Goal: Task Accomplishment & Management: Use online tool/utility

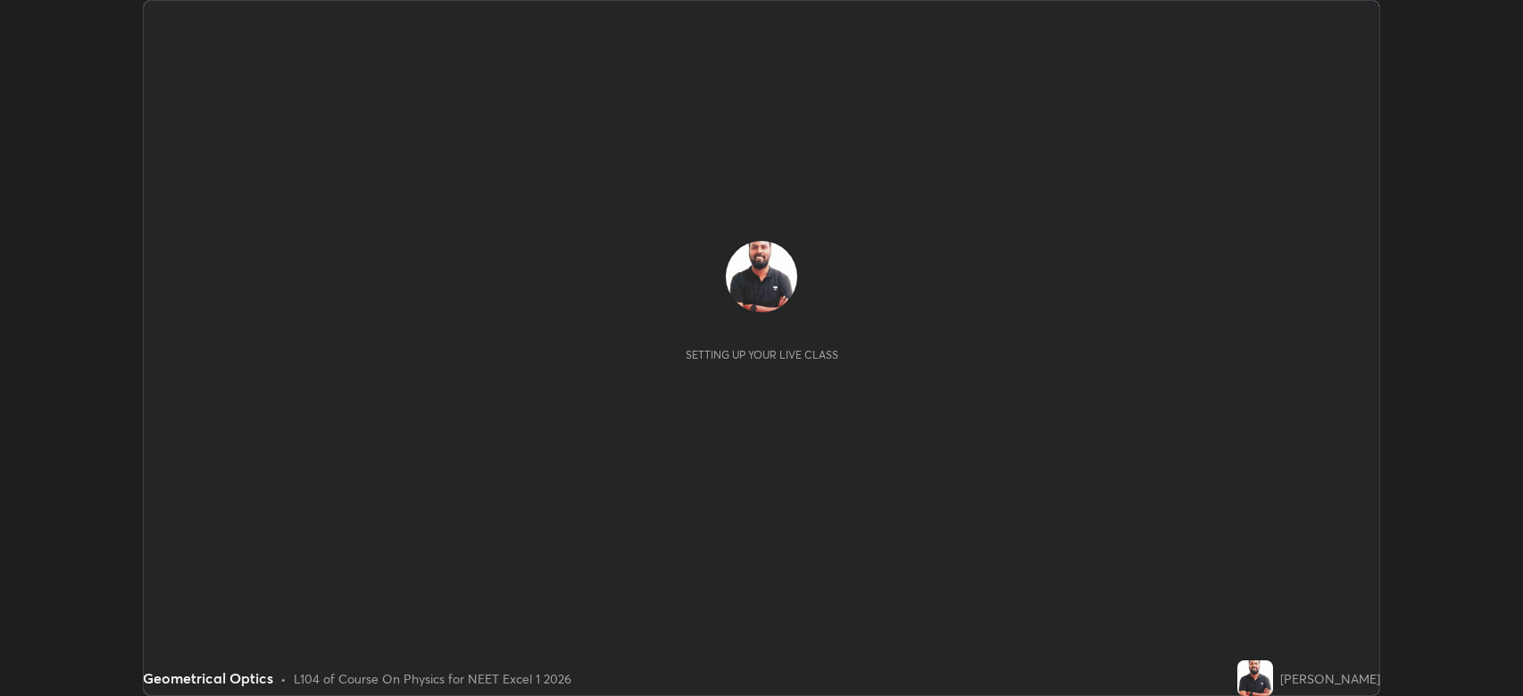
scroll to position [696, 1523]
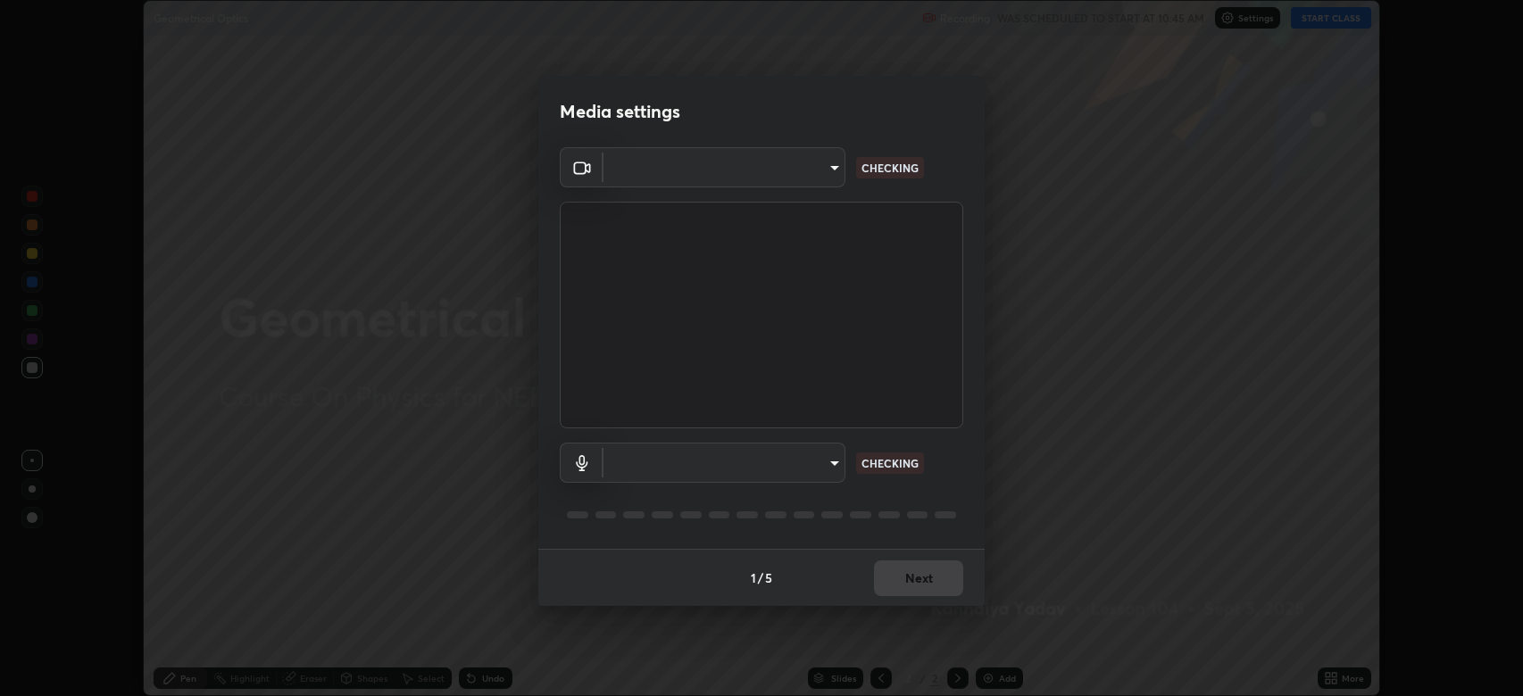
type input "794d03a334ab6cf92daa4269f68d25c817b6d7b5e31d9684855891884d0ab025"
type input "abfe49ea231096676f5dffd5fc284de79416b2b6bf9f32d11a432ff20e5decec"
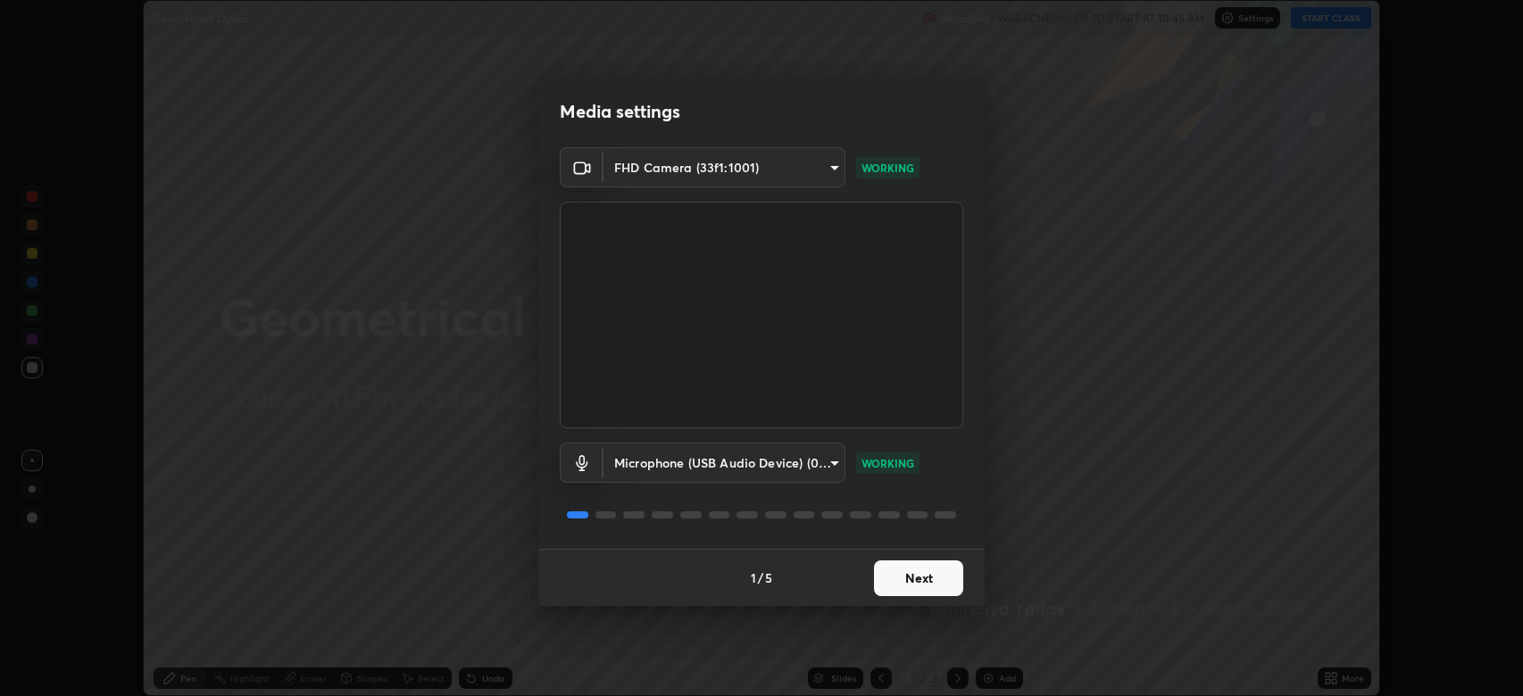
click at [935, 584] on button "Next" at bounding box center [918, 578] width 89 height 36
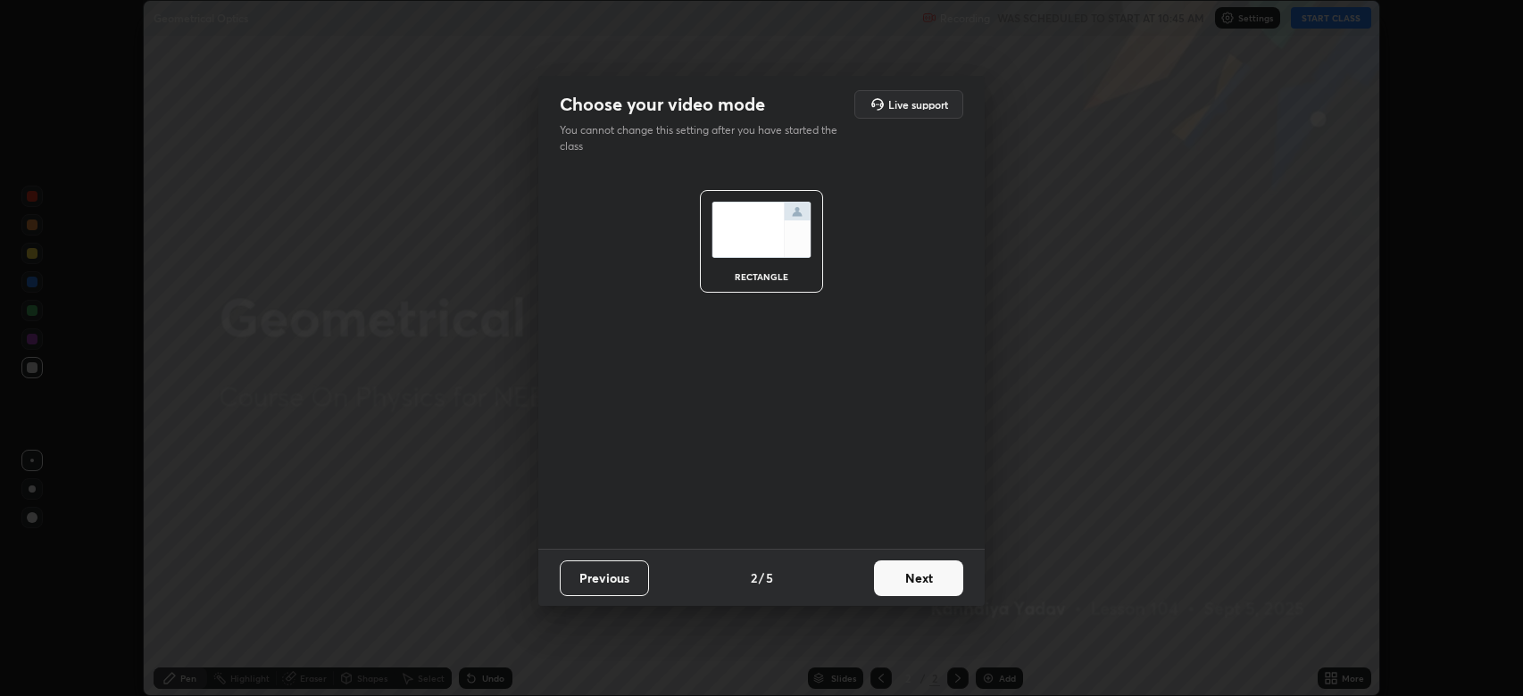
click at [929, 585] on button "Next" at bounding box center [918, 578] width 89 height 36
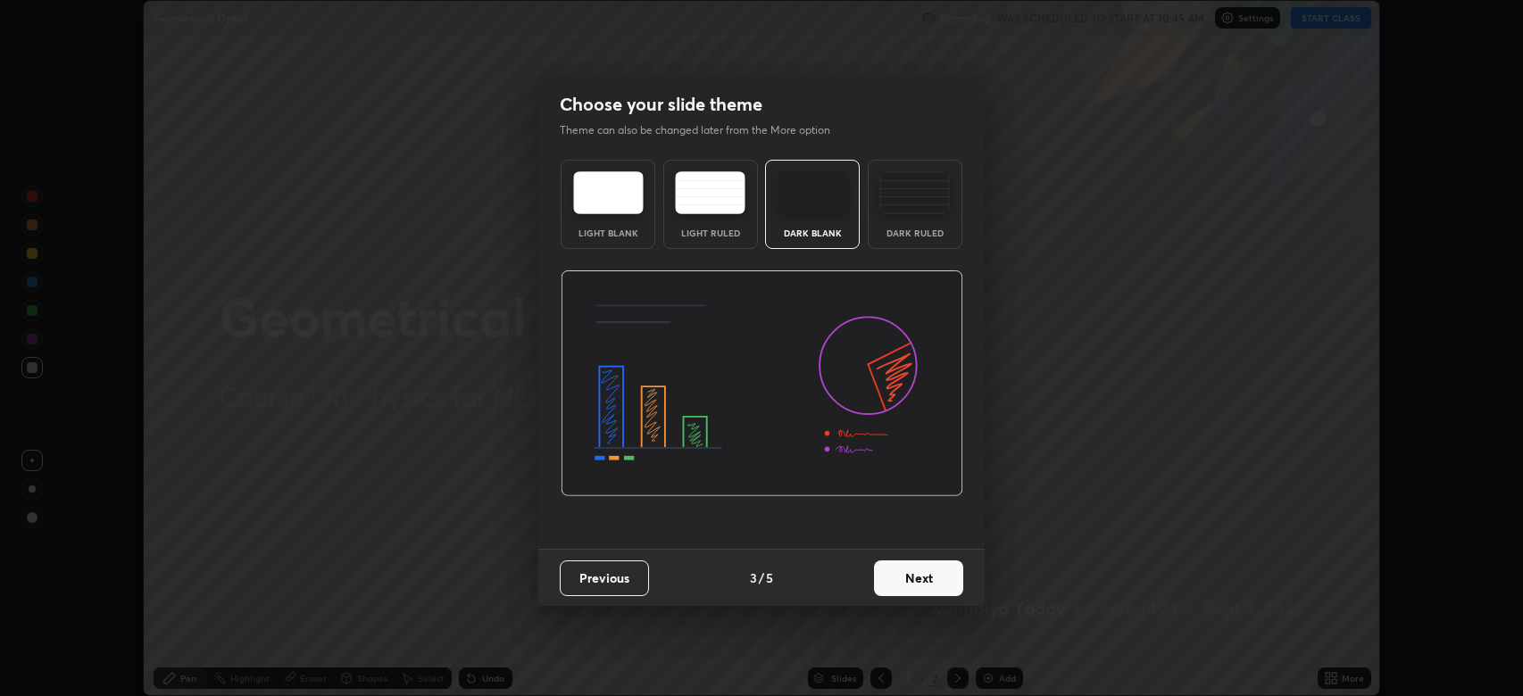
click at [931, 577] on button "Next" at bounding box center [918, 578] width 89 height 36
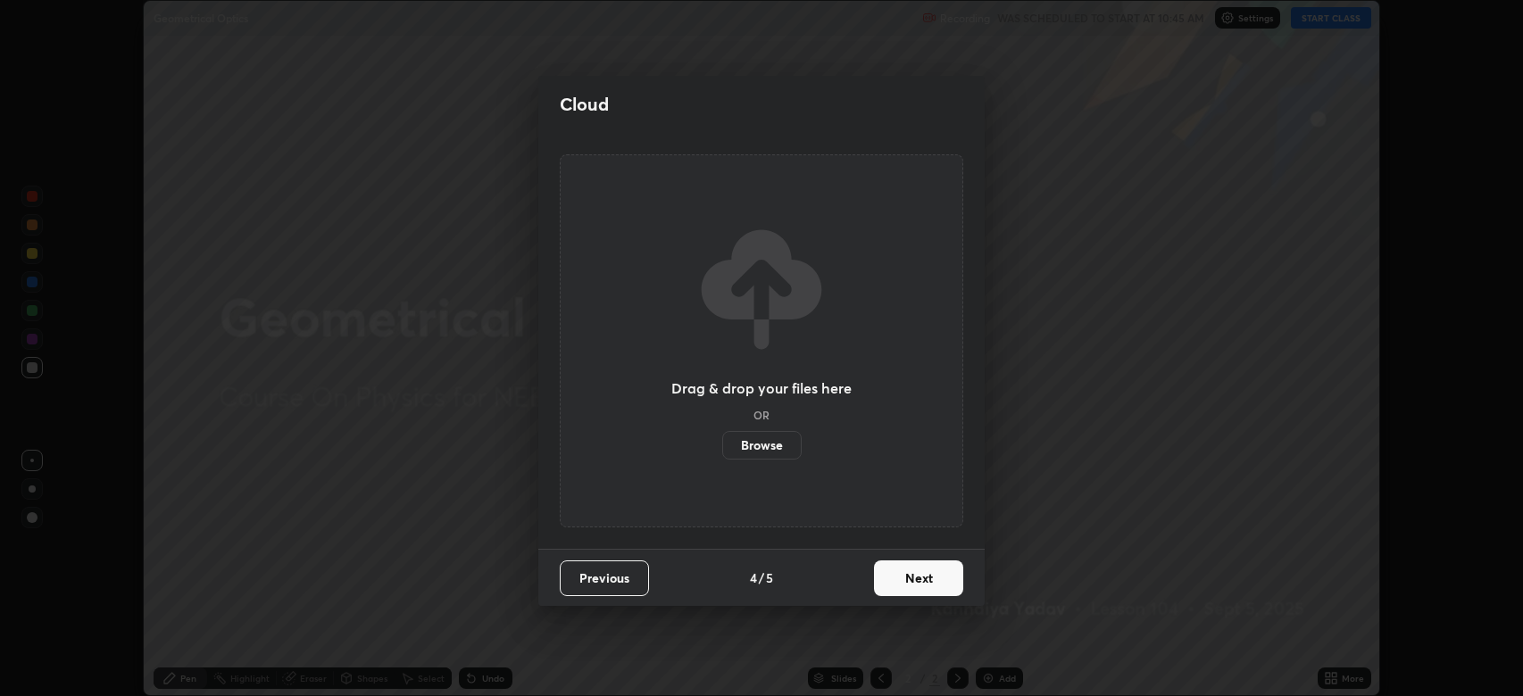
click at [928, 581] on button "Next" at bounding box center [918, 578] width 89 height 36
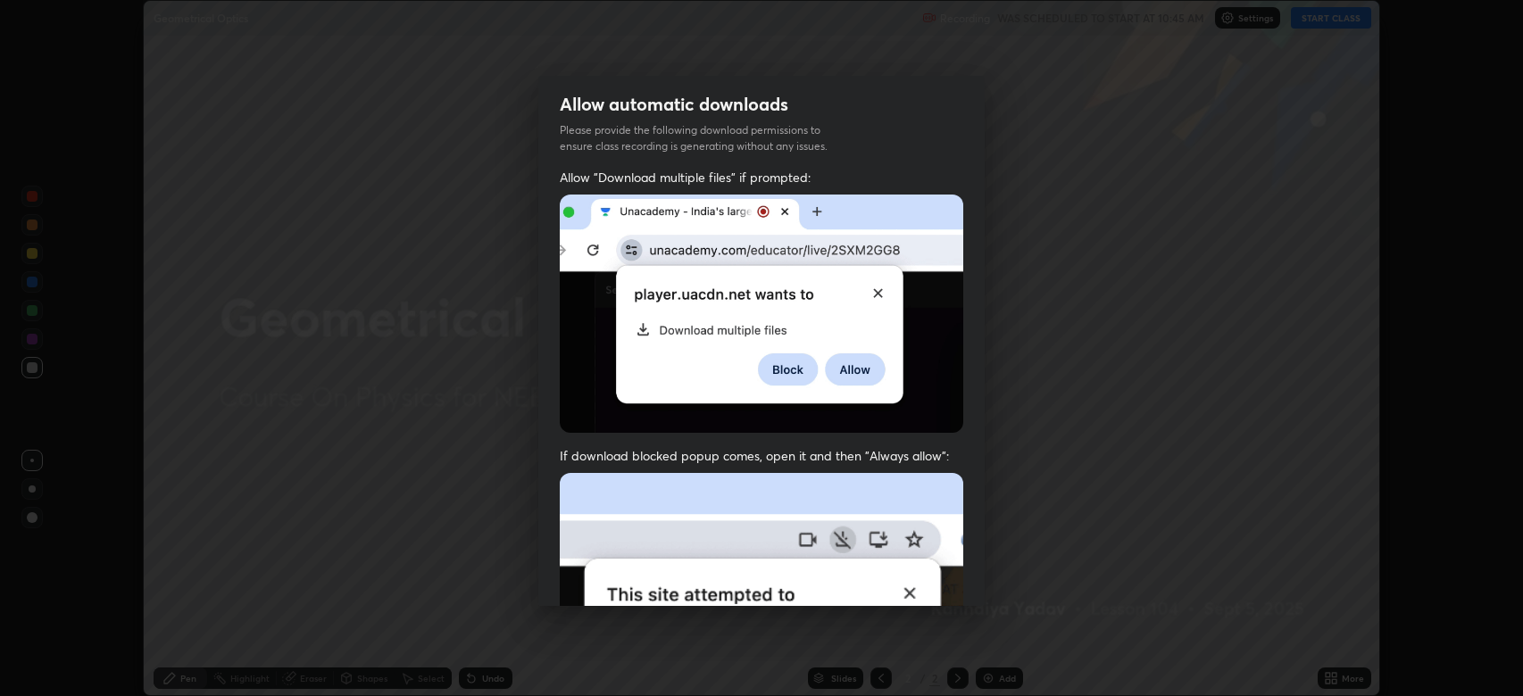
click at [928, 581] on img at bounding box center [761, 668] width 403 height 390
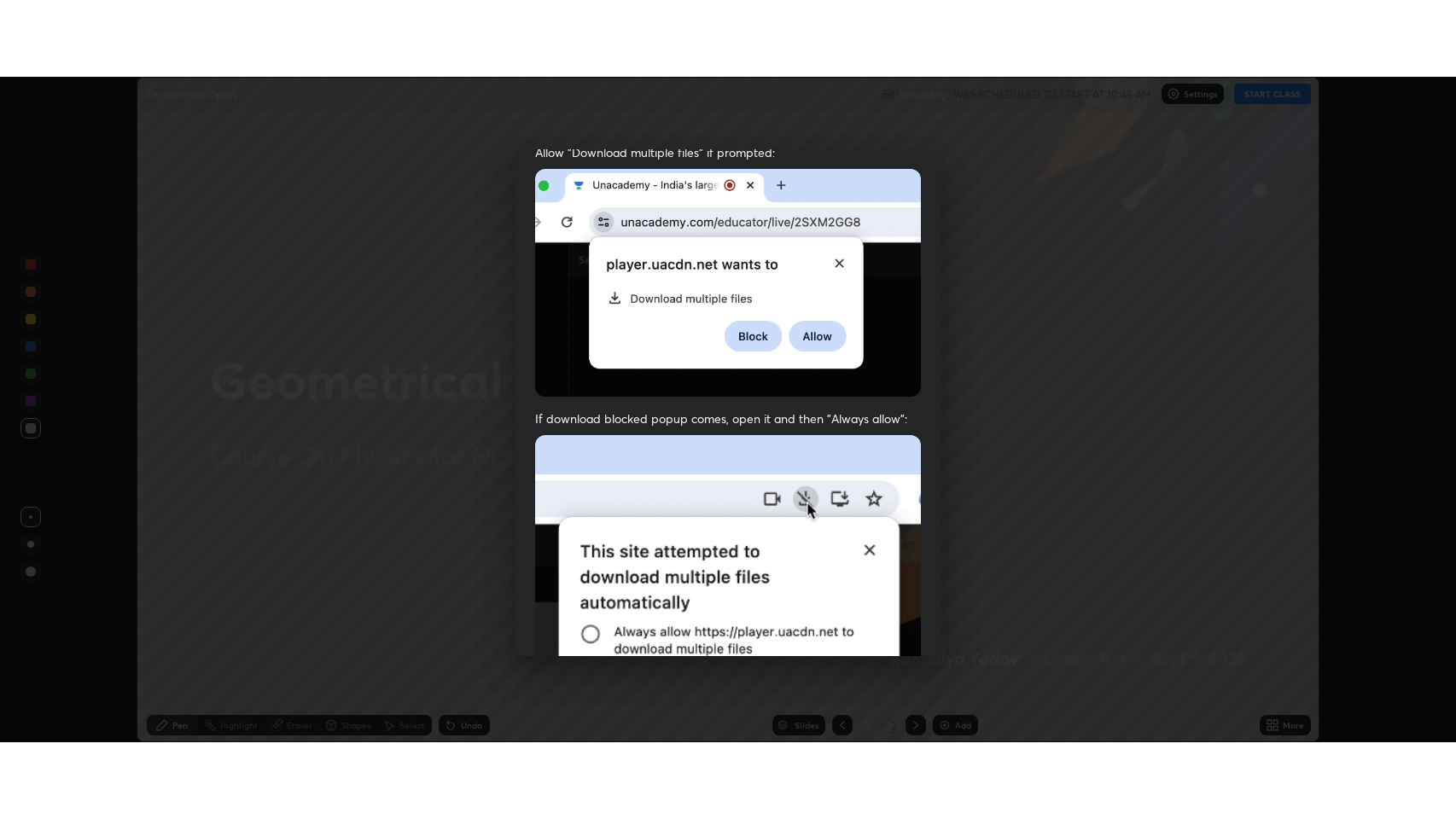
scroll to position [346, 0]
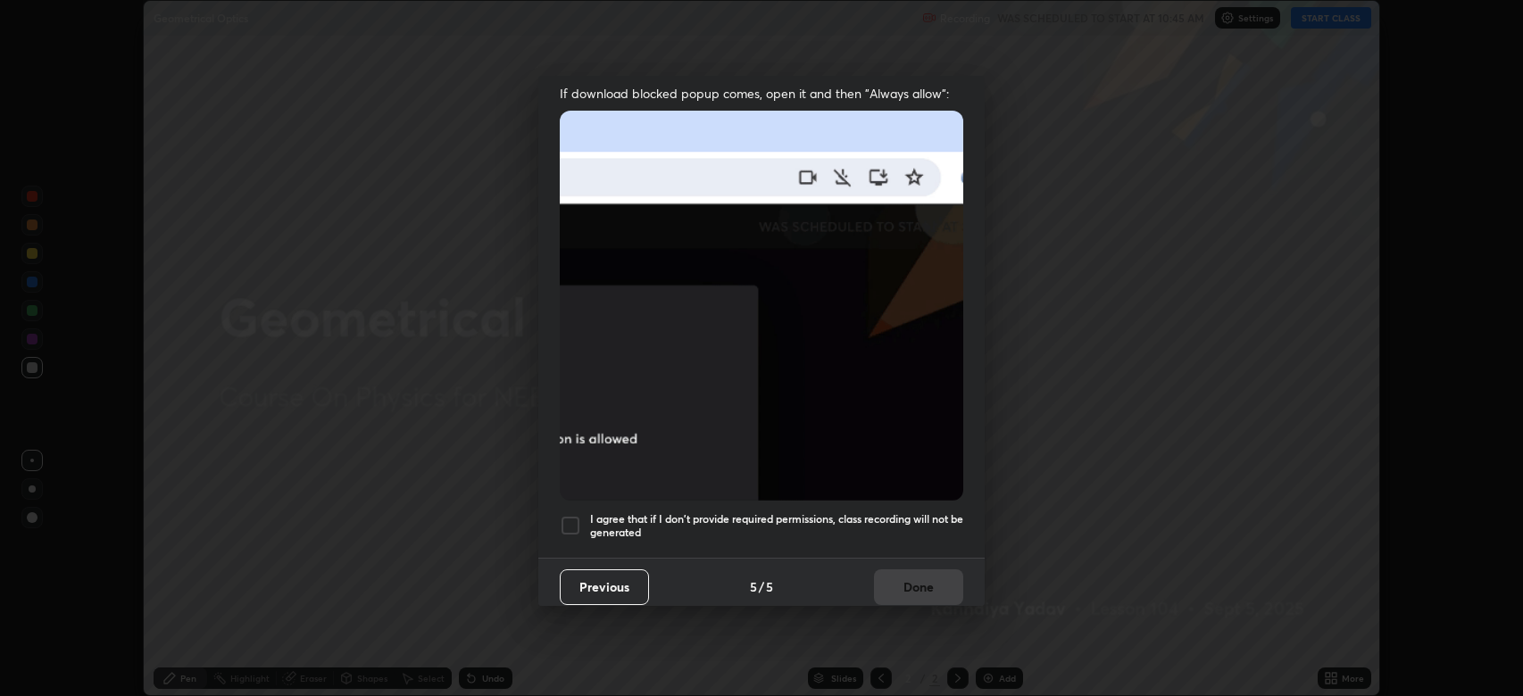
click at [571, 518] on div at bounding box center [570, 525] width 21 height 21
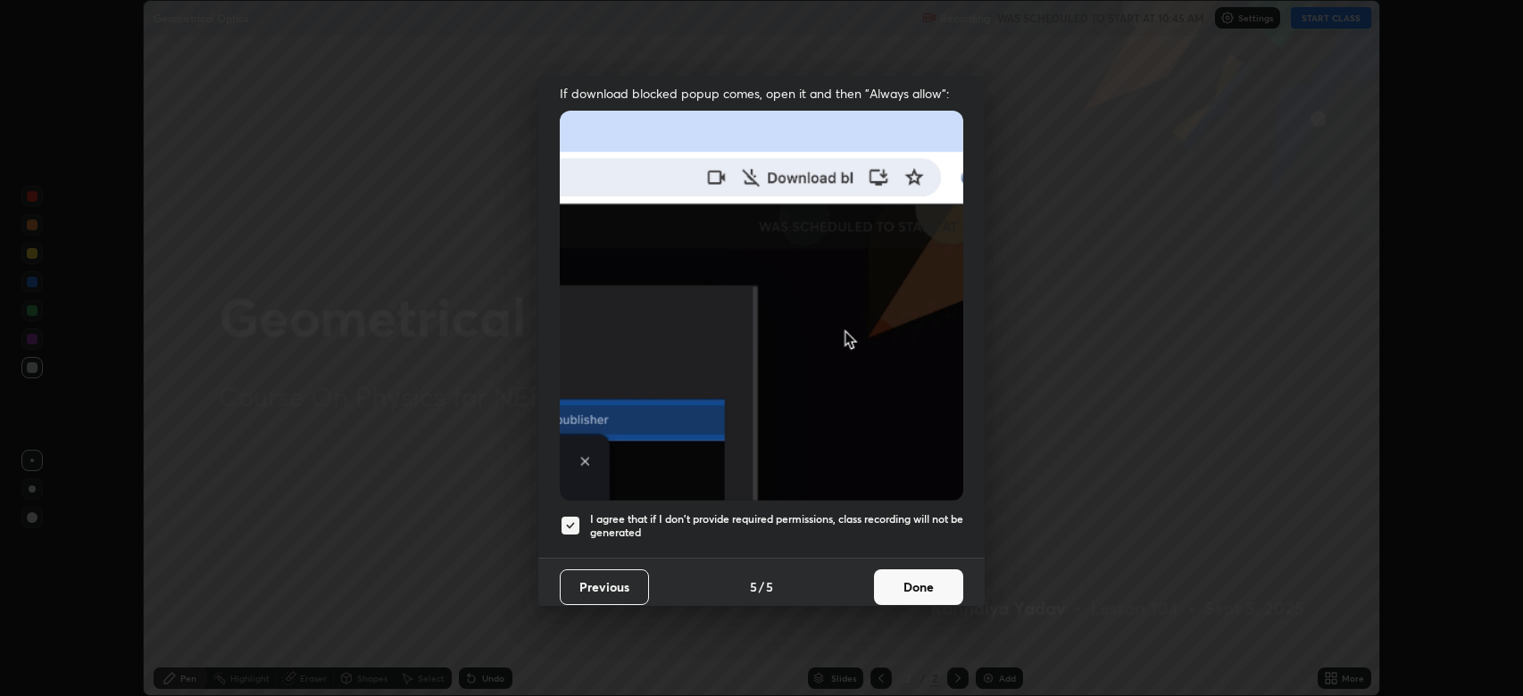
click at [911, 586] on button "Done" at bounding box center [918, 587] width 89 height 36
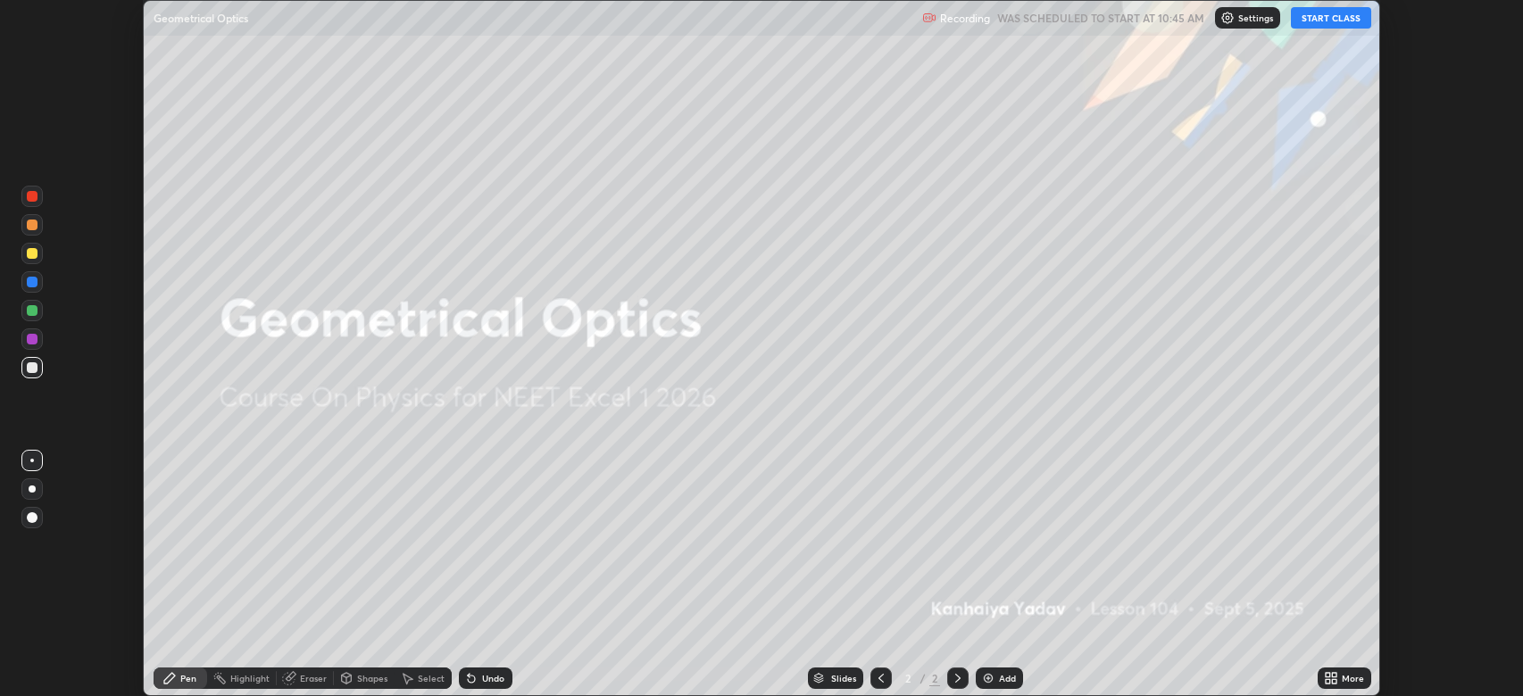
click at [1337, 21] on button "START CLASS" at bounding box center [1330, 17] width 80 height 21
click at [1335, 674] on icon at bounding box center [1334, 675] width 4 height 4
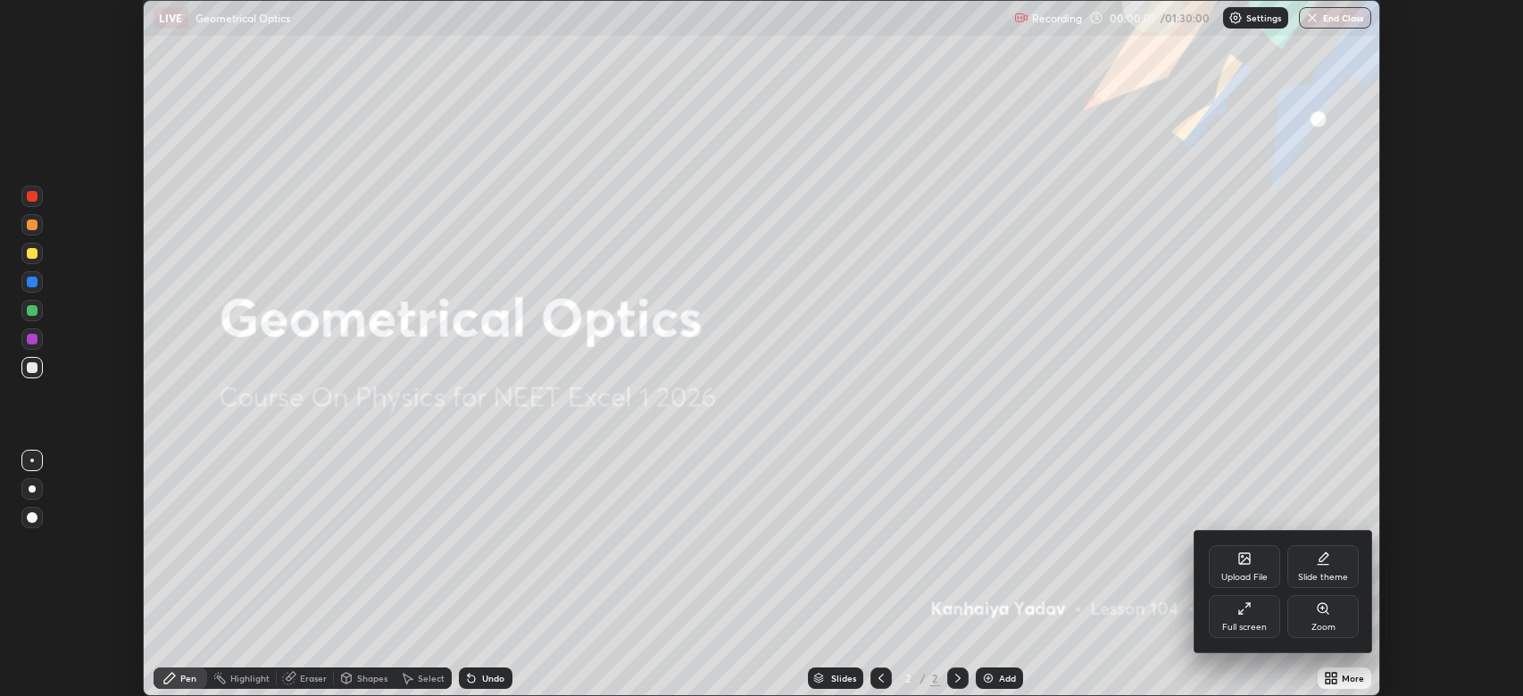
click at [1242, 617] on div "Full screen" at bounding box center [1243, 616] width 71 height 43
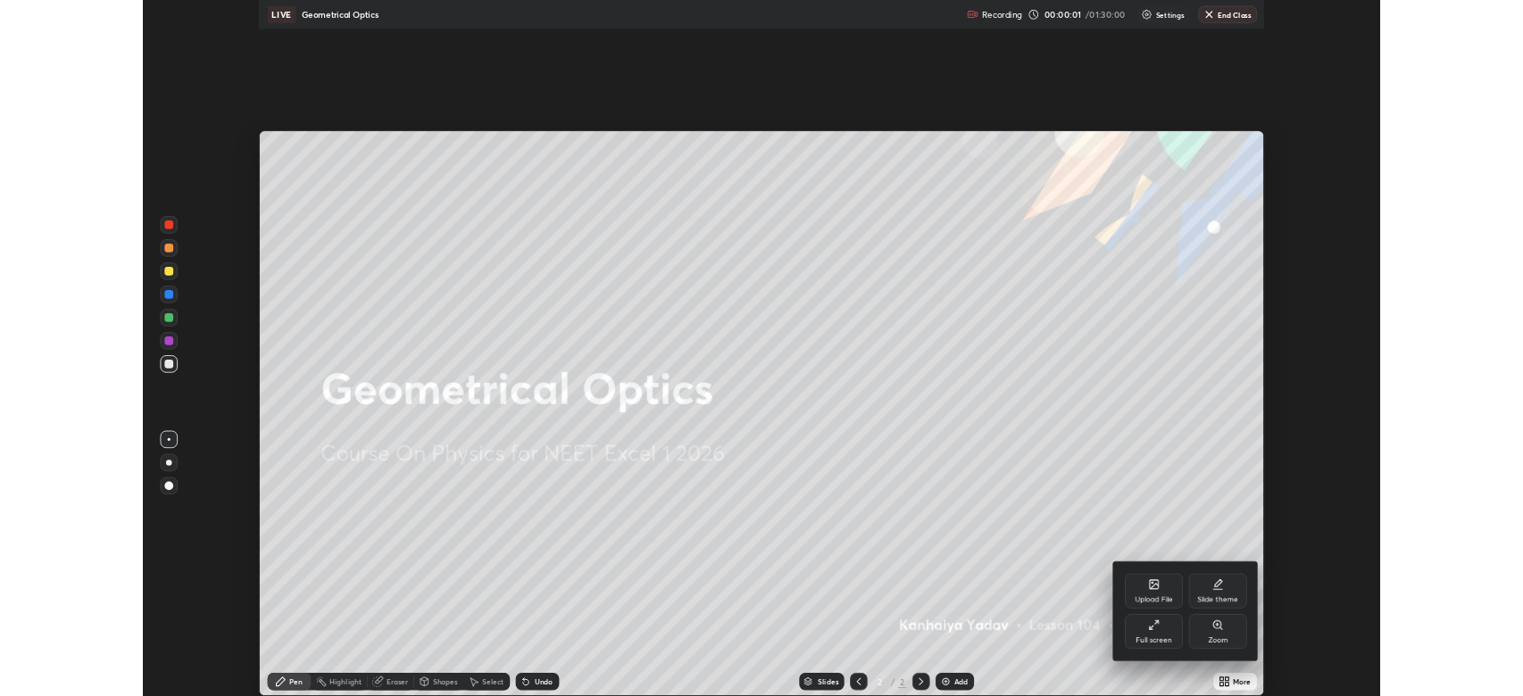
scroll to position [857, 1523]
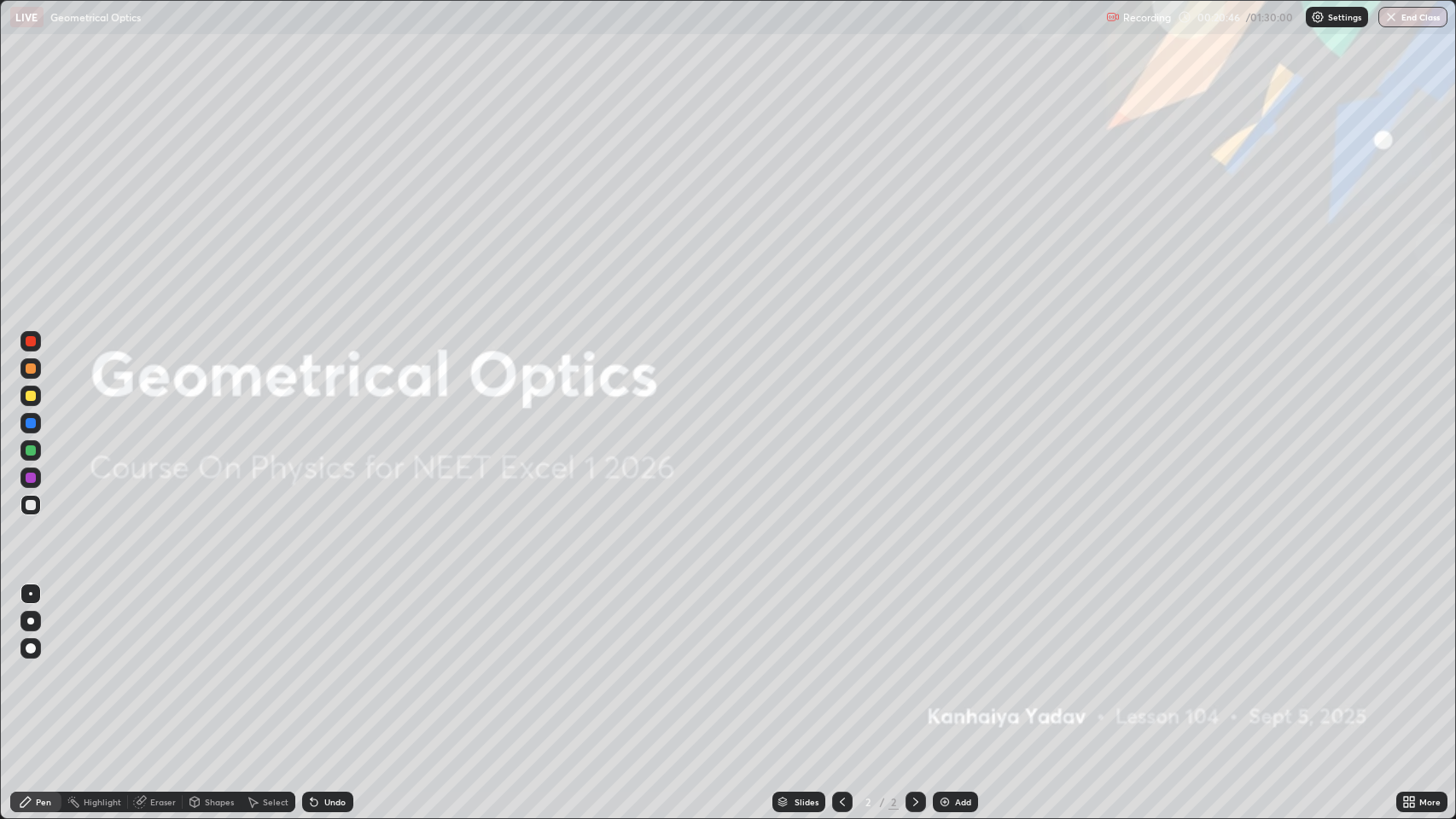
click at [914, 664] on icon at bounding box center [915, 802] width 13 height 13
click at [940, 664] on img at bounding box center [945, 802] width 13 height 13
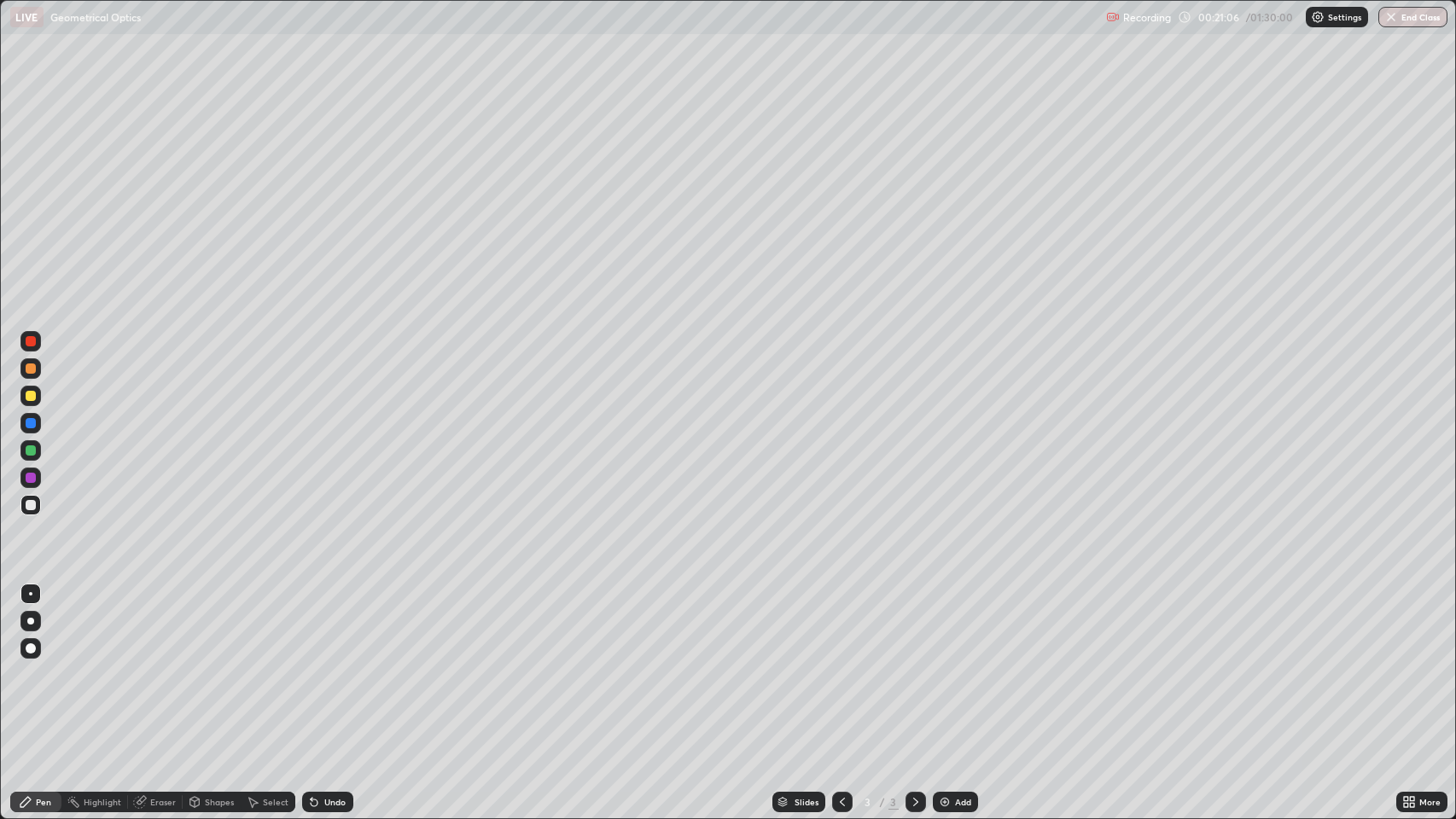
click at [32, 476] on div at bounding box center [31, 477] width 11 height 11
click at [34, 478] on div at bounding box center [31, 477] width 11 height 11
click at [32, 365] on div at bounding box center [31, 368] width 11 height 11
click at [34, 341] on div at bounding box center [31, 341] width 11 height 11
click at [31, 505] on div at bounding box center [31, 505] width 11 height 11
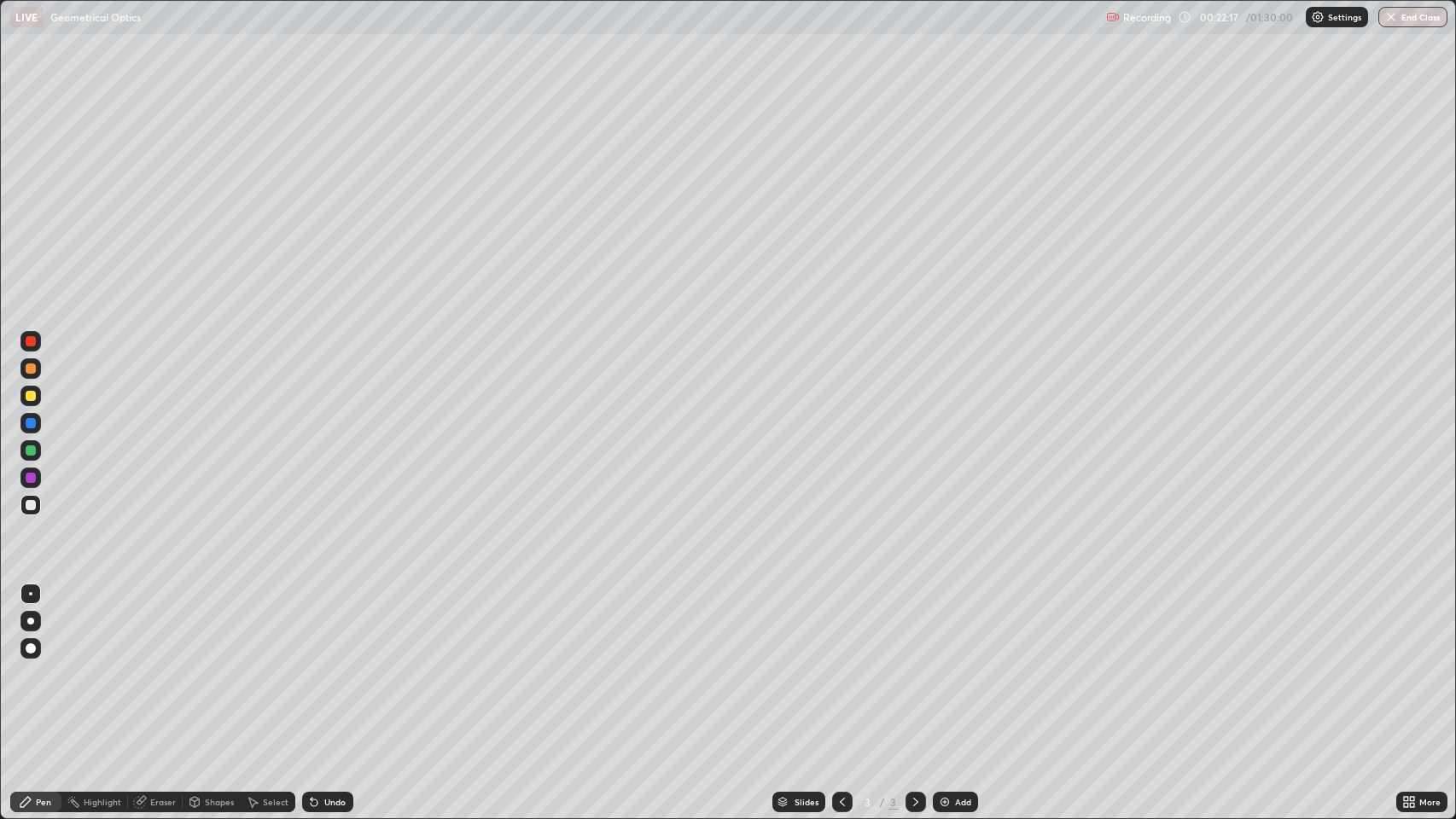
click at [150, 664] on div "Eraser" at bounding box center [163, 801] width 26 height 9
click at [25, 664] on icon at bounding box center [25, 802] width 11 height 11
click at [32, 505] on div at bounding box center [31, 505] width 11 height 11
click at [313, 664] on icon at bounding box center [314, 802] width 7 height 7
click at [311, 664] on icon at bounding box center [312, 798] width 2 height 2
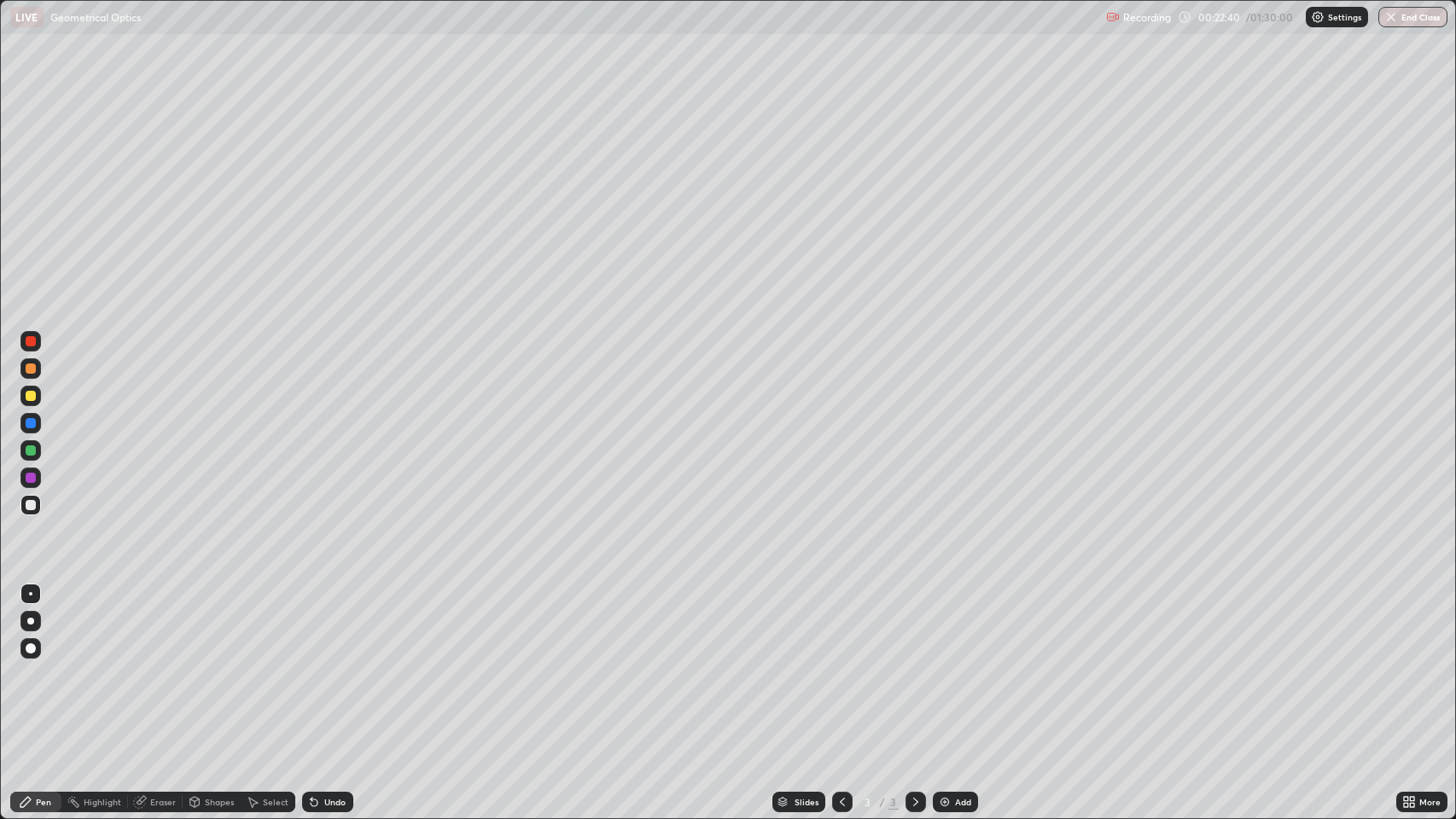
click at [311, 664] on icon at bounding box center [312, 798] width 2 height 2
click at [155, 664] on div "Eraser" at bounding box center [163, 801] width 26 height 9
click at [43, 664] on div "Pen" at bounding box center [43, 801] width 15 height 9
click at [482, 664] on div "Slides 3 / 3 Add" at bounding box center [874, 802] width 1043 height 34
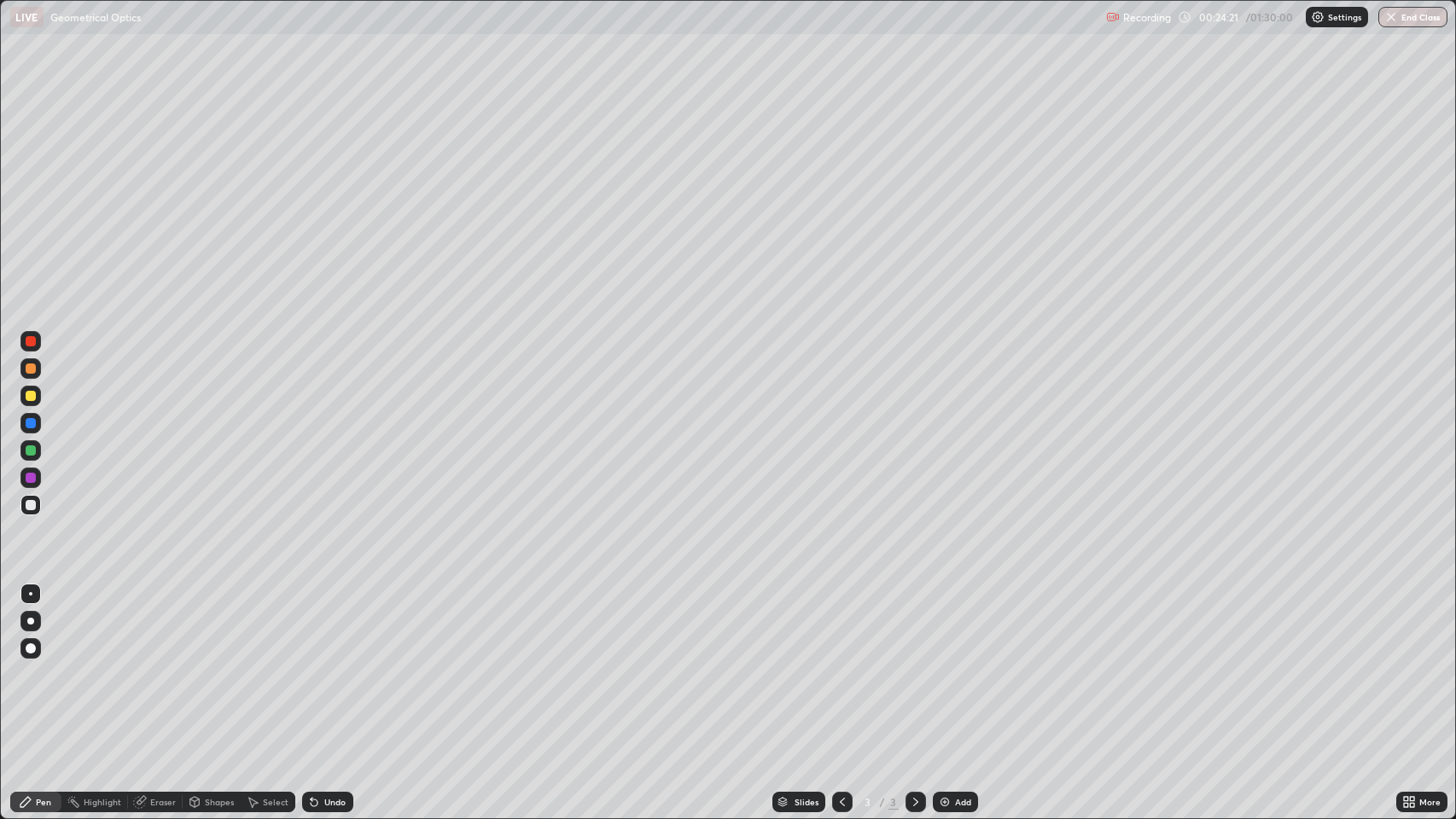
click at [914, 664] on icon at bounding box center [915, 802] width 13 height 13
click at [951, 664] on div "Add" at bounding box center [954, 801] width 45 height 20
click at [31, 450] on div at bounding box center [31, 450] width 11 height 11
click at [37, 664] on div "Pen" at bounding box center [43, 801] width 15 height 9
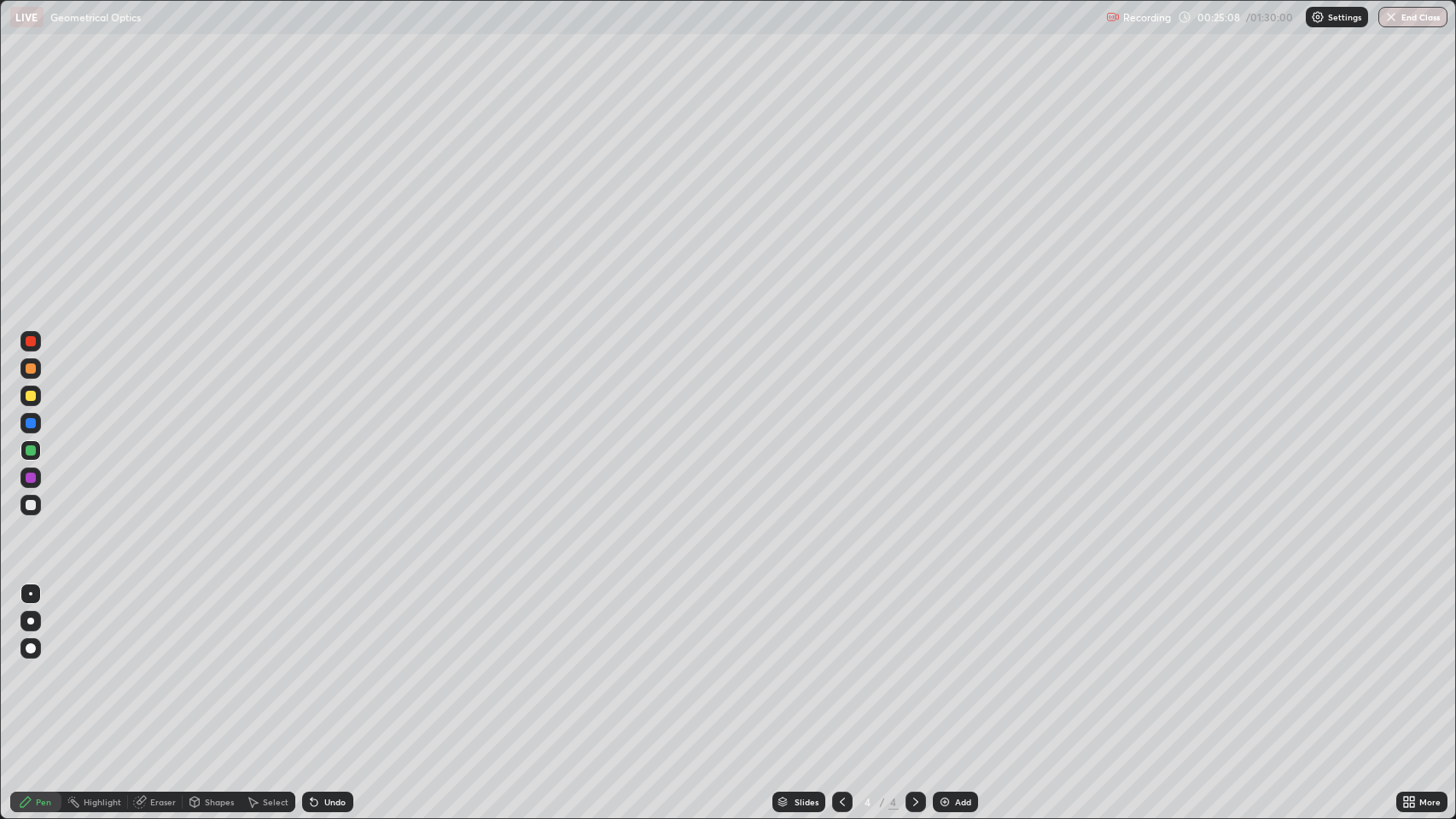
click at [155, 664] on div "Eraser" at bounding box center [163, 801] width 26 height 9
click at [35, 664] on div "Pen" at bounding box center [36, 801] width 52 height 20
click at [43, 664] on div "Pen" at bounding box center [43, 801] width 15 height 9
click at [33, 421] on div at bounding box center [31, 422] width 11 height 11
click at [167, 664] on div "Eraser" at bounding box center [155, 801] width 54 height 20
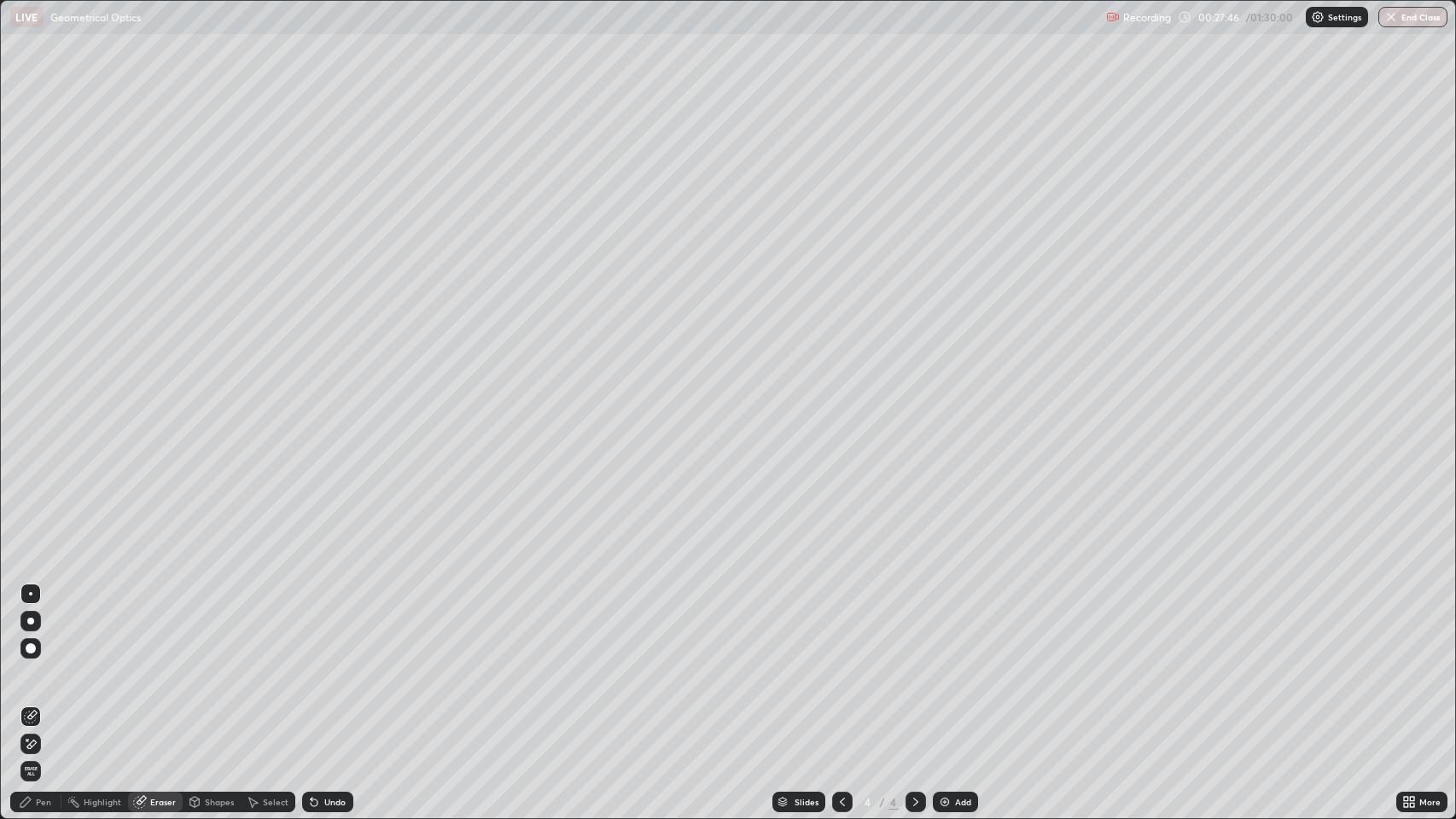
click at [47, 664] on div "Pen" at bounding box center [43, 801] width 15 height 9
click at [35, 447] on div at bounding box center [31, 450] width 11 height 11
click at [52, 664] on div "Pen" at bounding box center [36, 801] width 52 height 20
click at [157, 664] on div "Eraser" at bounding box center [155, 801] width 54 height 20
click at [38, 664] on div "Pen" at bounding box center [43, 801] width 15 height 9
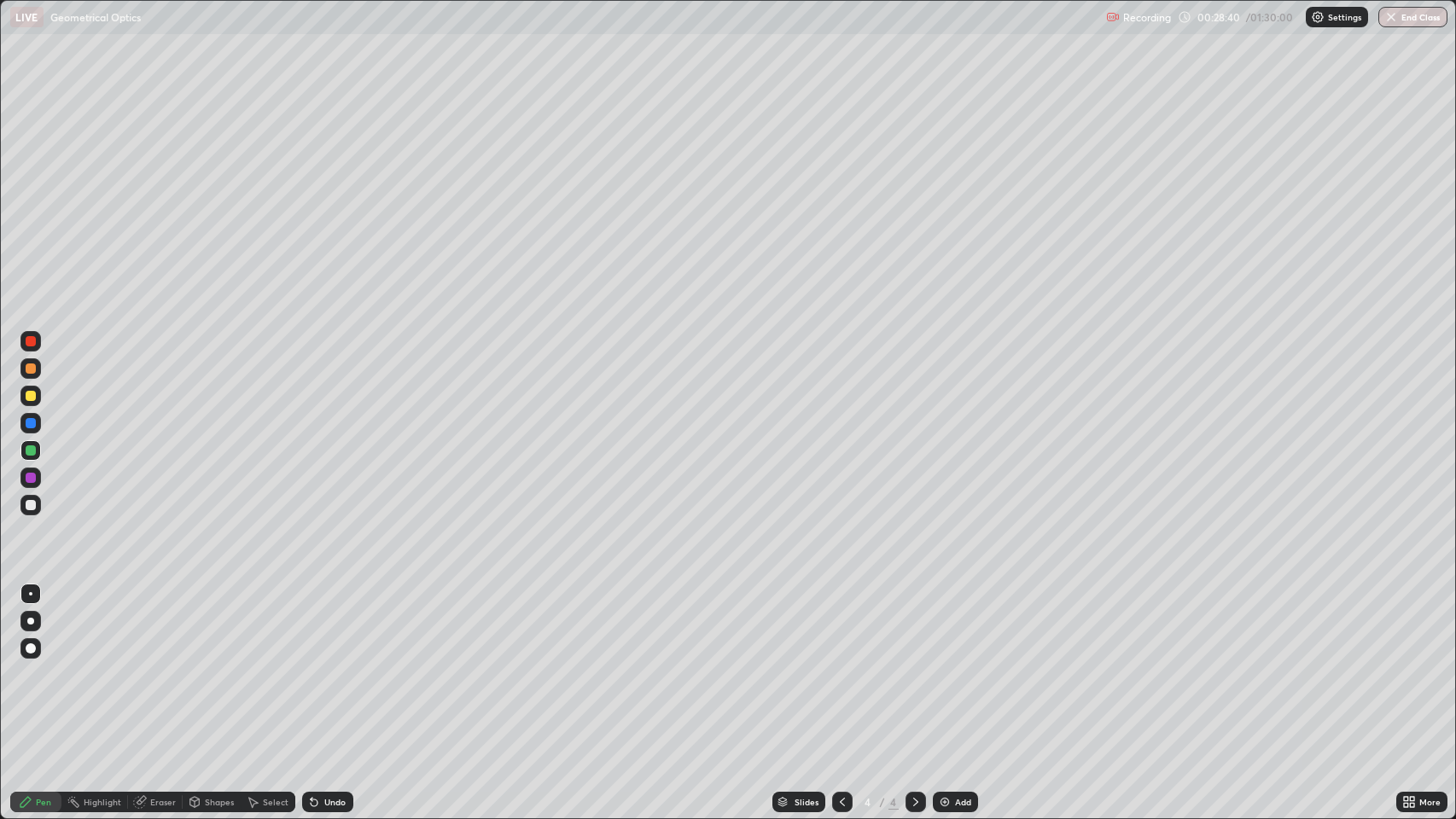
click at [159, 664] on div "Eraser" at bounding box center [163, 801] width 26 height 9
click at [43, 664] on div "Pen" at bounding box center [43, 801] width 15 height 9
click at [33, 480] on div at bounding box center [31, 477] width 11 height 11
click at [334, 664] on div "Undo" at bounding box center [335, 801] width 21 height 9
click at [313, 664] on icon at bounding box center [314, 802] width 7 height 7
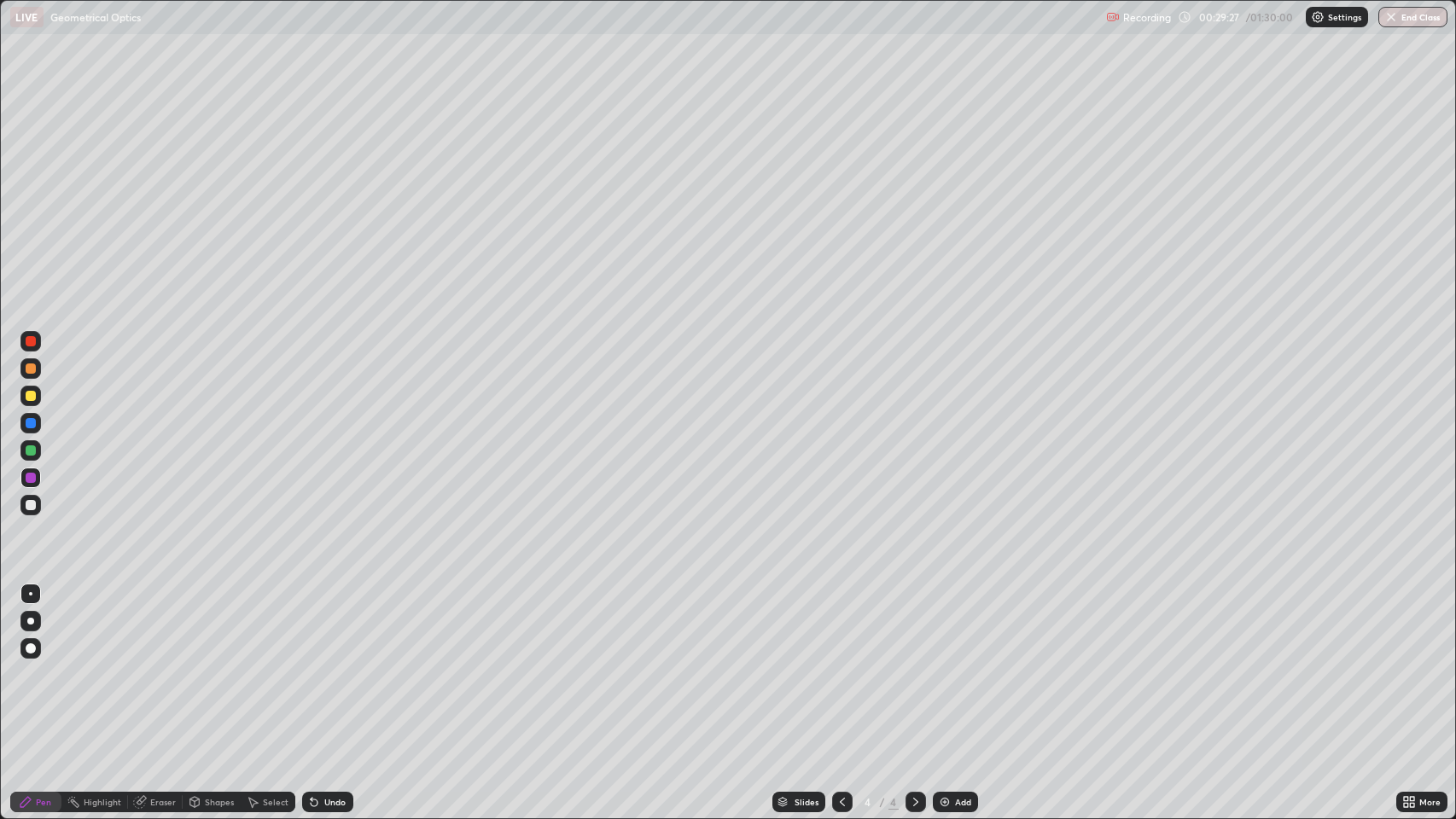
click at [321, 664] on div "Undo" at bounding box center [328, 801] width 52 height 20
click at [169, 664] on div "Eraser" at bounding box center [155, 801] width 54 height 20
click at [45, 664] on div "Pen" at bounding box center [43, 801] width 15 height 9
click at [161, 664] on div "Eraser" at bounding box center [163, 801] width 26 height 9
click at [34, 664] on div "Pen" at bounding box center [36, 801] width 52 height 20
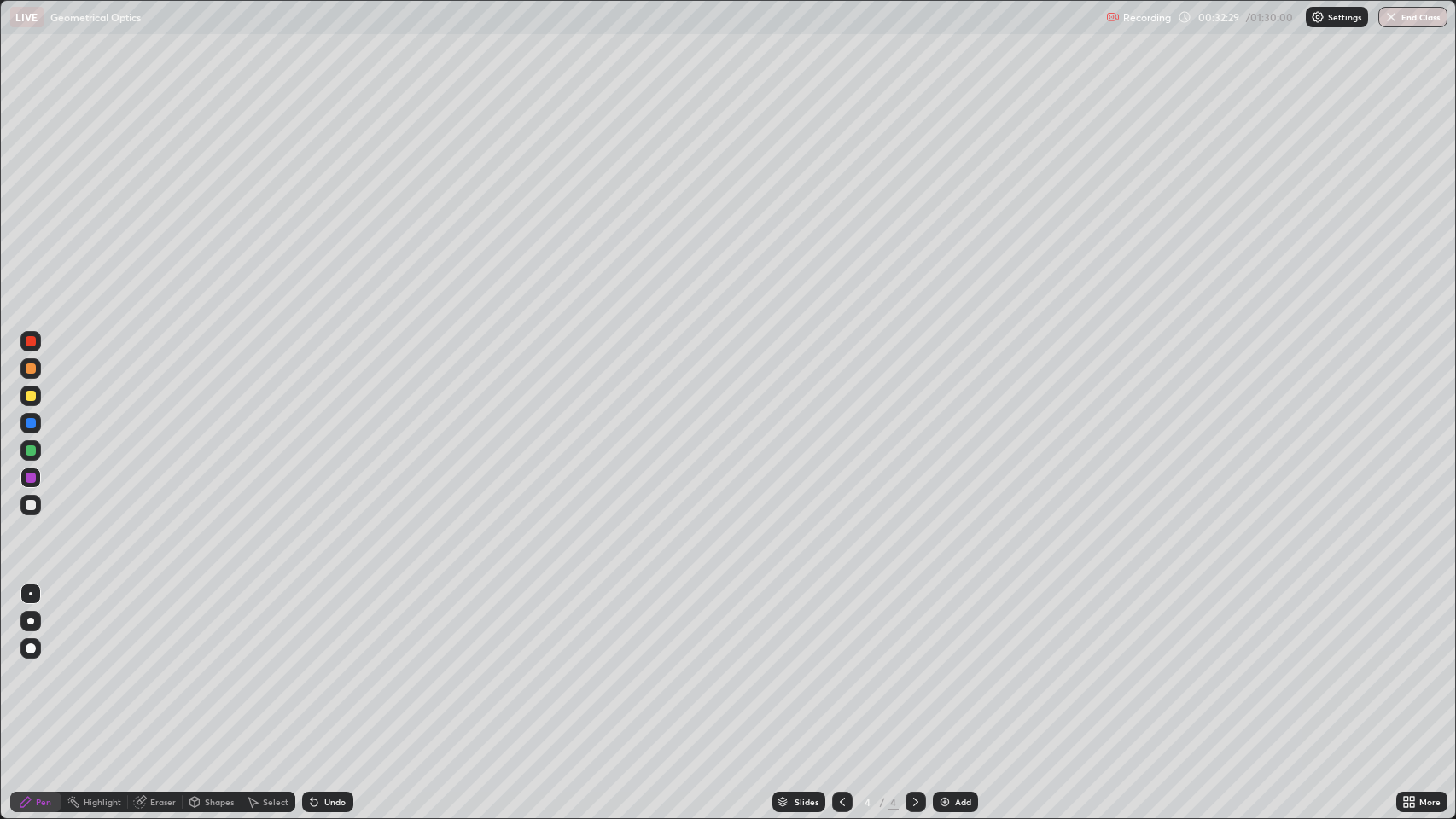
click at [949, 664] on img at bounding box center [945, 802] width 13 height 13
click at [837, 664] on div at bounding box center [841, 802] width 20 height 34
click at [837, 664] on icon at bounding box center [842, 802] width 13 height 13
click at [914, 664] on icon at bounding box center [915, 802] width 13 height 13
click at [911, 664] on icon at bounding box center [915, 802] width 13 height 13
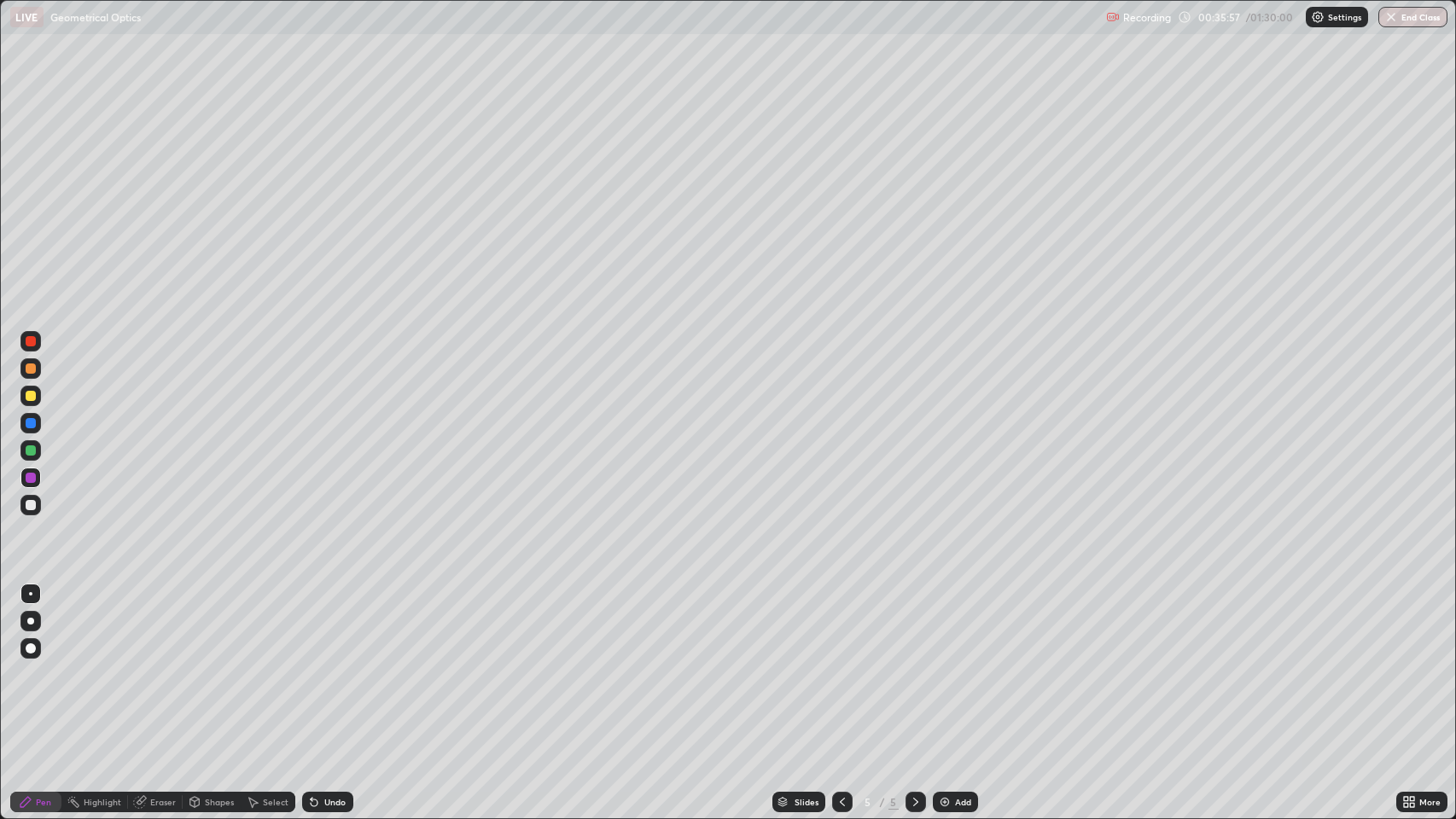
click at [326, 664] on div "Undo" at bounding box center [335, 801] width 21 height 9
click at [328, 664] on div "Undo" at bounding box center [335, 801] width 21 height 9
click at [324, 664] on div "Undo" at bounding box center [335, 801] width 21 height 9
click at [330, 664] on div "Undo" at bounding box center [335, 801] width 21 height 9
click at [321, 664] on div "Undo" at bounding box center [328, 801] width 52 height 20
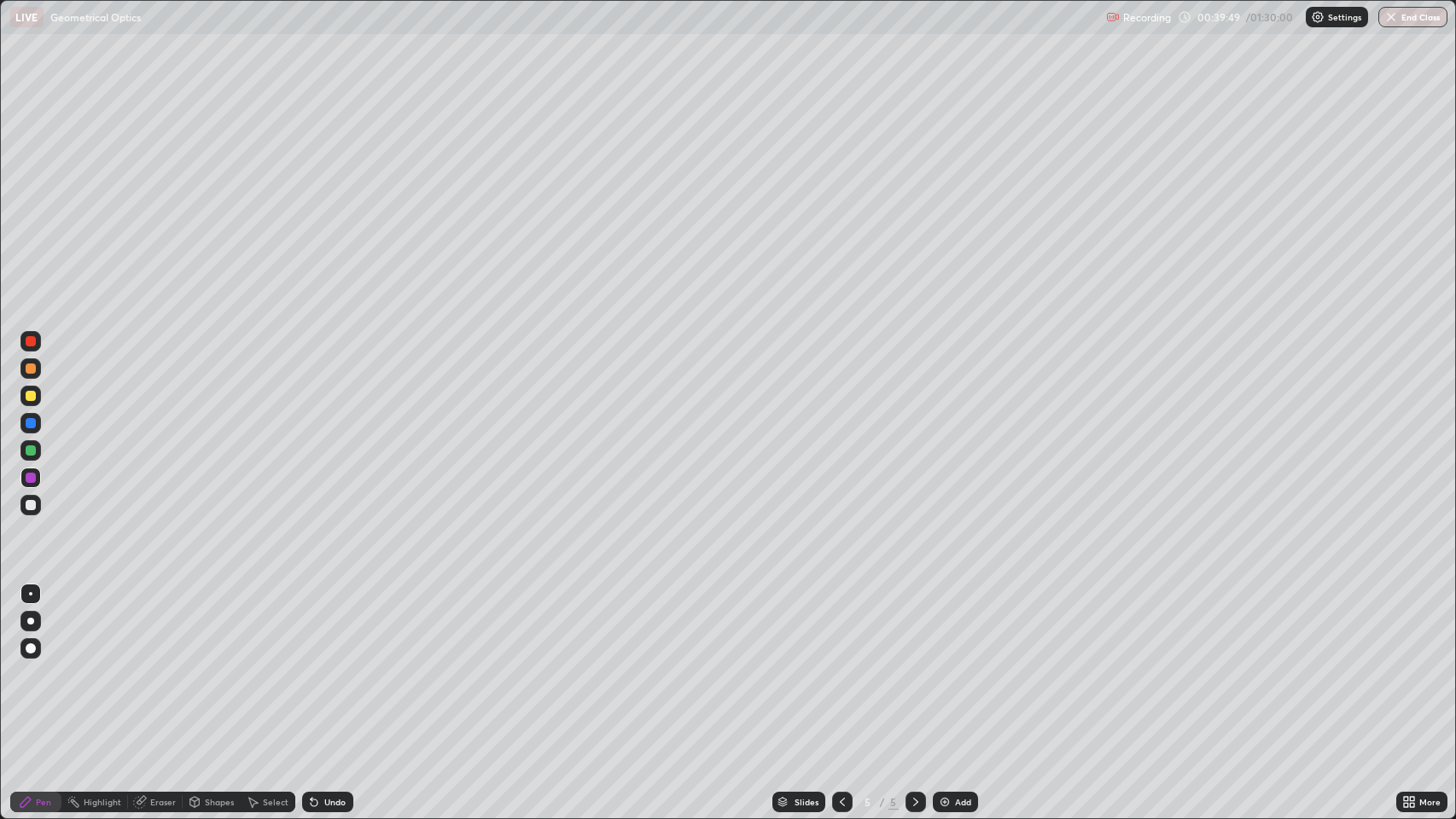
click at [914, 664] on icon at bounding box center [915, 802] width 13 height 13
click at [952, 664] on div "Add" at bounding box center [954, 801] width 45 height 20
click at [336, 664] on div "Undo" at bounding box center [335, 801] width 21 height 9
click at [335, 664] on div "Undo" at bounding box center [335, 801] width 21 height 9
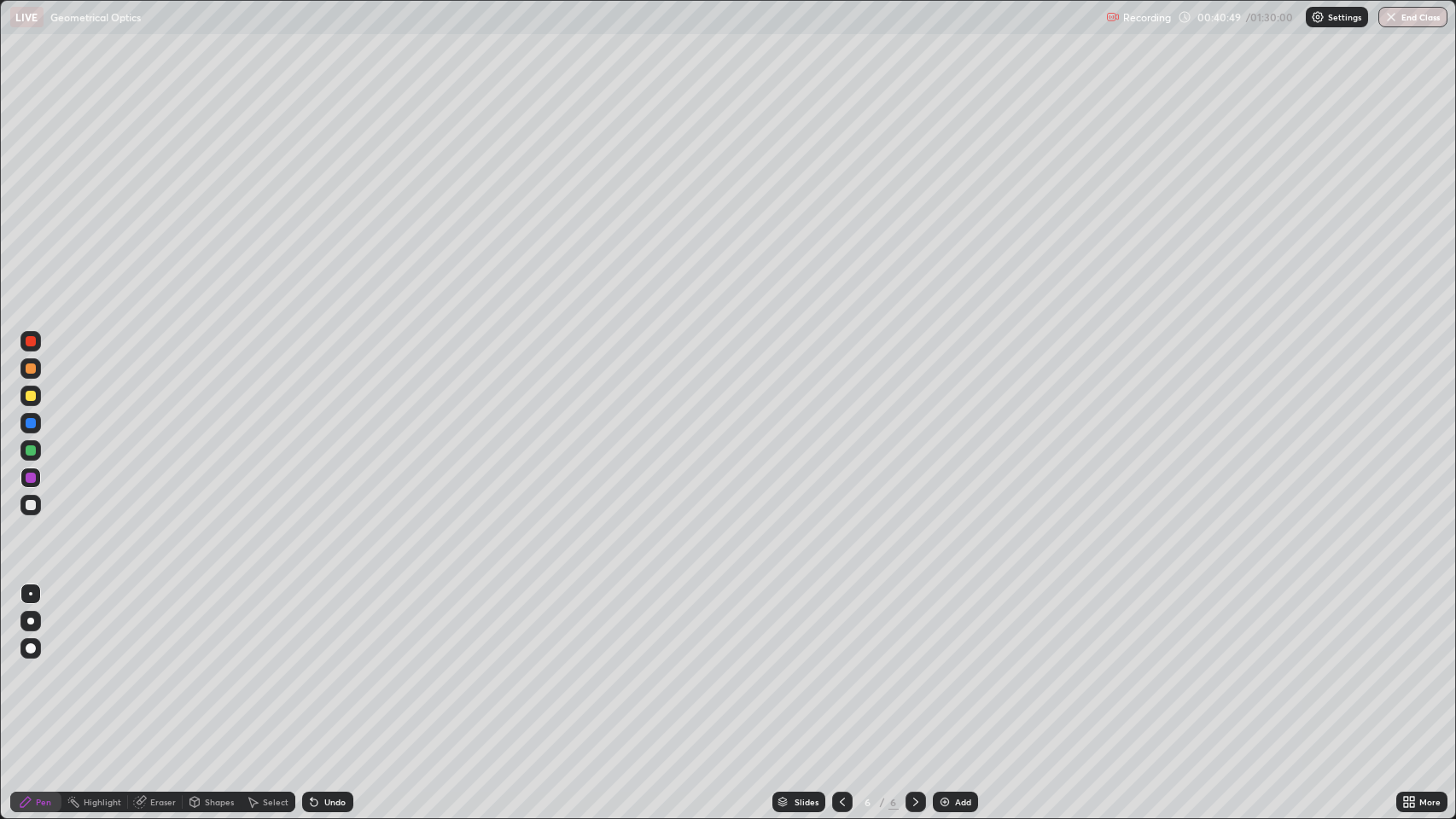
click at [336, 664] on div "Undo" at bounding box center [328, 801] width 52 height 20
click at [331, 664] on div "Undo" at bounding box center [335, 801] width 21 height 9
click at [945, 664] on img at bounding box center [945, 802] width 13 height 13
click at [30, 505] on div at bounding box center [31, 505] width 11 height 11
click at [914, 664] on icon at bounding box center [915, 801] width 5 height 9
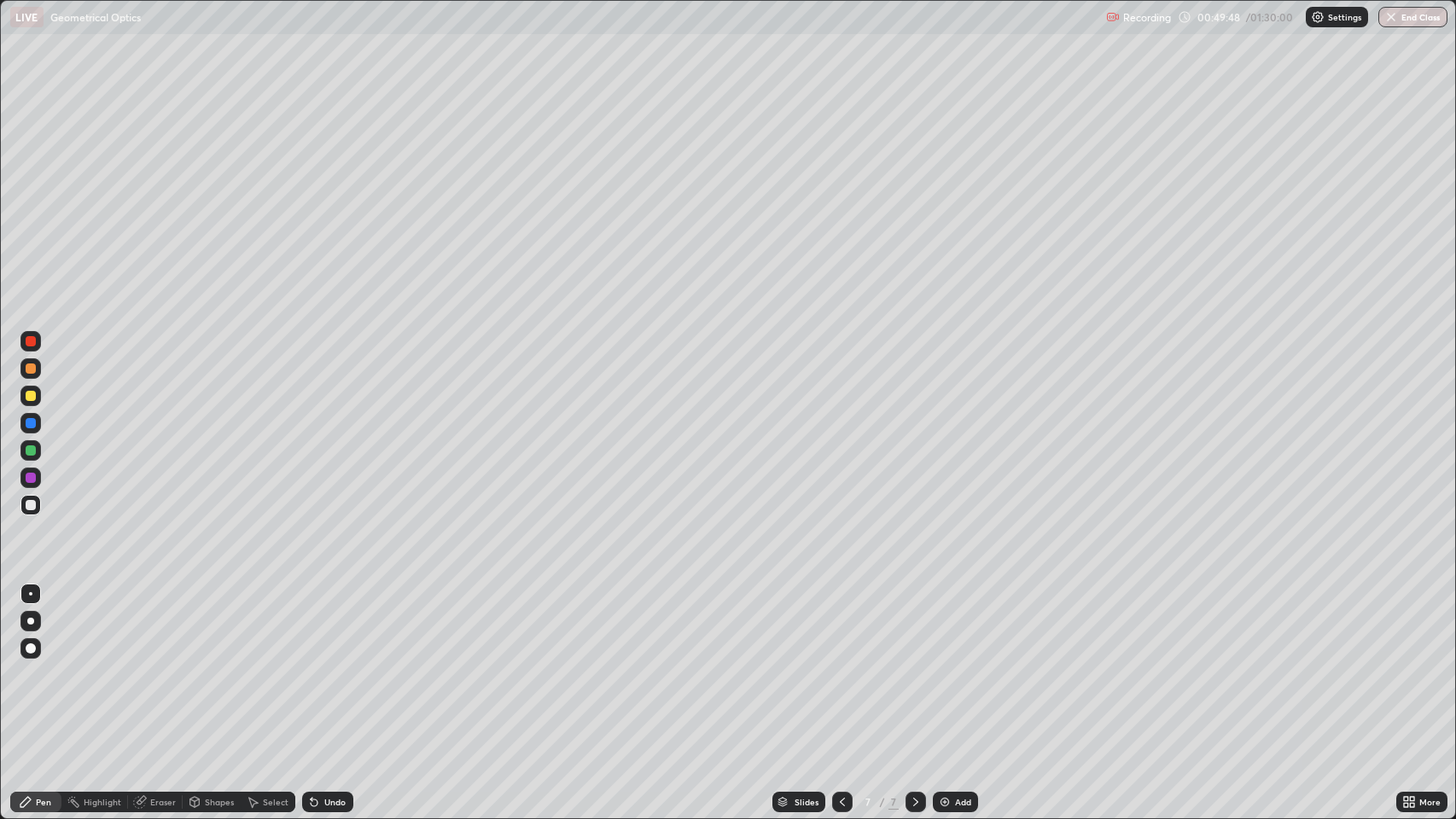
click at [916, 664] on icon at bounding box center [915, 802] width 13 height 13
click at [941, 664] on img at bounding box center [945, 802] width 13 height 13
click at [154, 664] on div "Eraser" at bounding box center [163, 801] width 26 height 9
click at [157, 664] on div "Eraser" at bounding box center [163, 801] width 26 height 9
click at [34, 664] on div "Pen" at bounding box center [36, 801] width 52 height 20
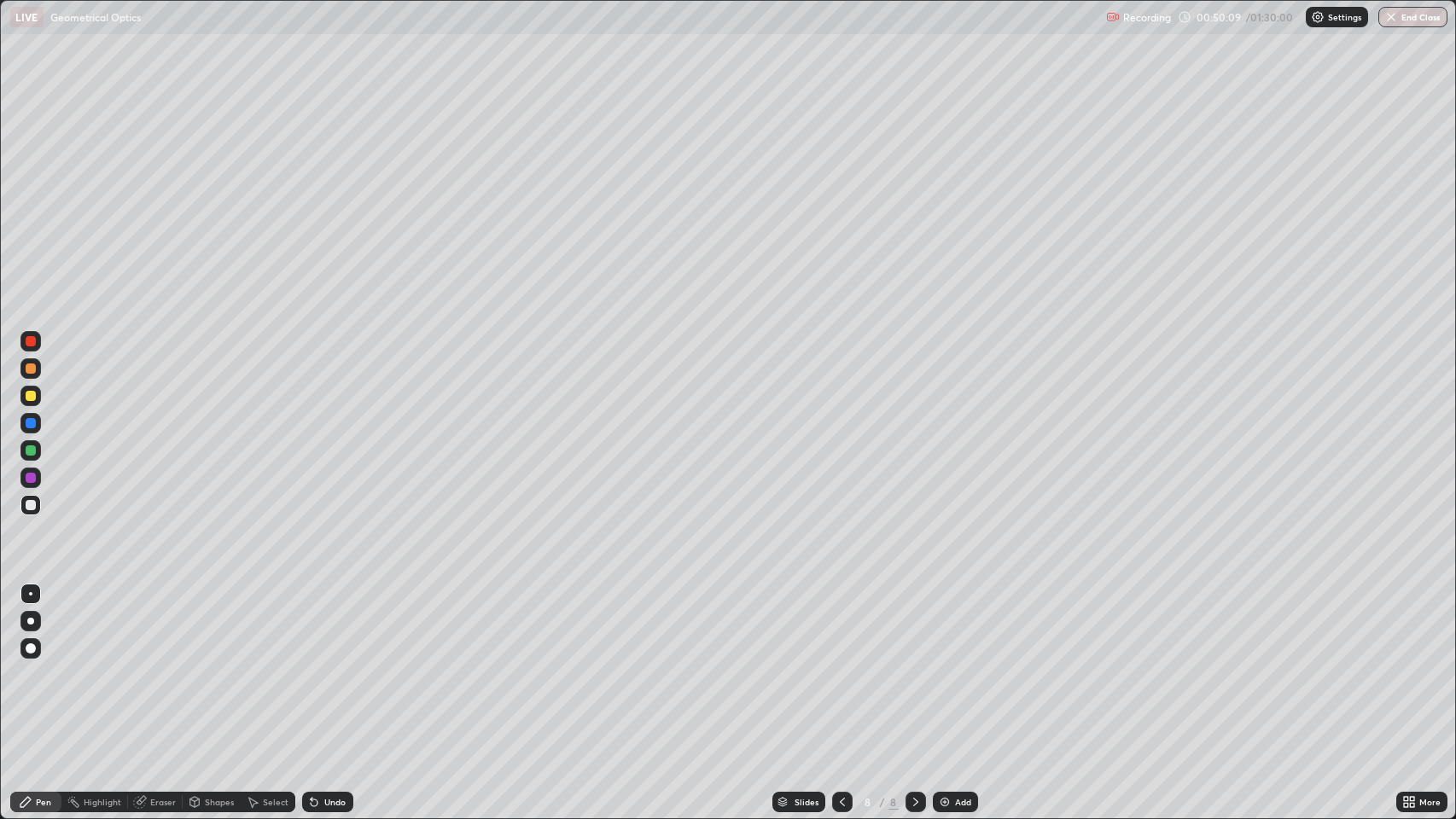
click at [33, 369] on div at bounding box center [31, 368] width 11 height 11
click at [157, 664] on div "Eraser" at bounding box center [163, 801] width 26 height 9
click at [47, 664] on div "Pen" at bounding box center [43, 801] width 15 height 9
click at [161, 664] on div "Eraser" at bounding box center [163, 801] width 26 height 9
click at [44, 664] on div "Pen" at bounding box center [43, 801] width 15 height 9
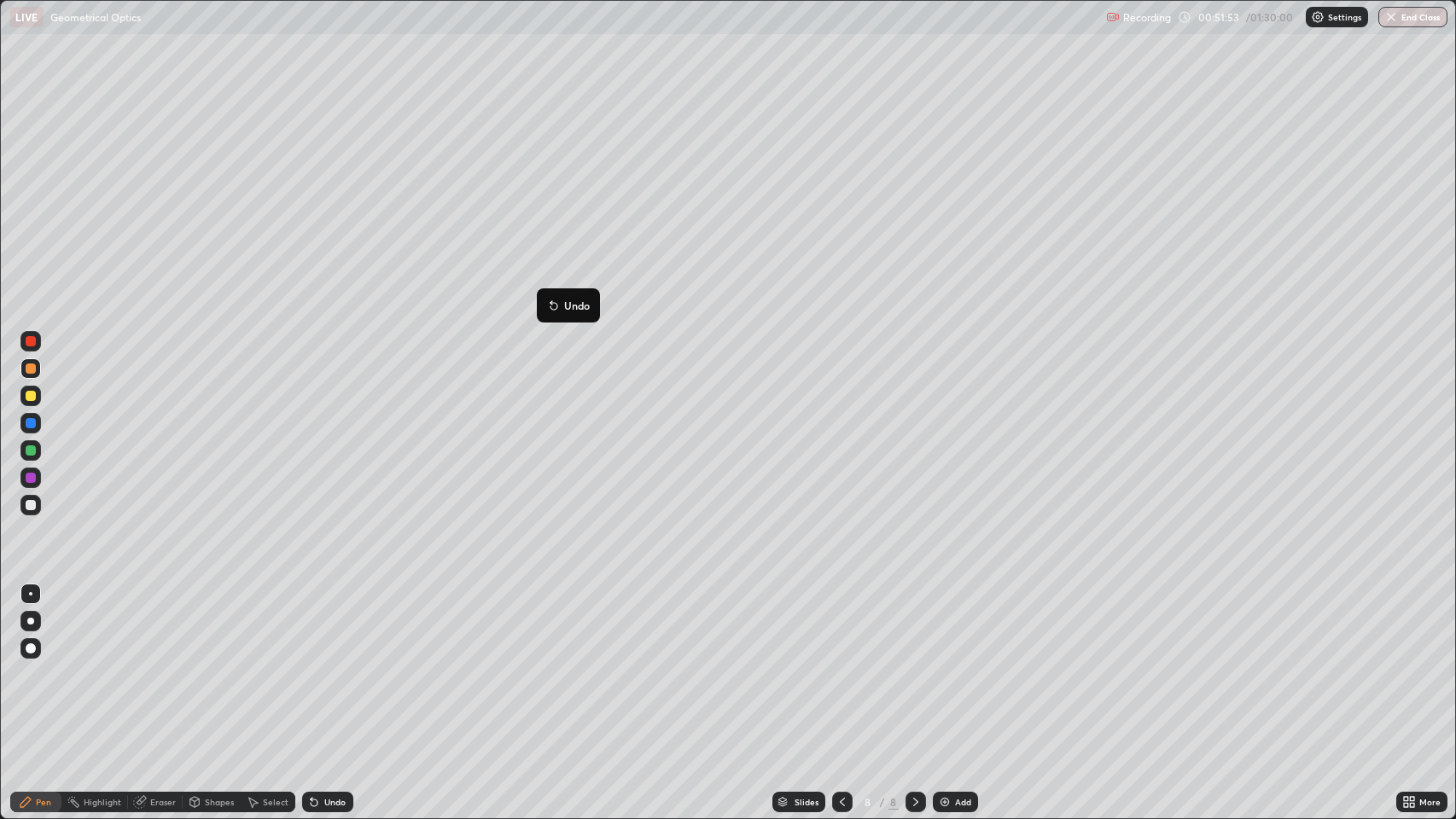
click at [140, 664] on icon at bounding box center [139, 803] width 11 height 11
click at [46, 664] on div "Pen" at bounding box center [43, 801] width 15 height 9
click at [1290, 279] on icon at bounding box center [1291, 279] width 2 height 2
click at [910, 664] on icon at bounding box center [915, 802] width 13 height 13
click at [914, 664] on icon at bounding box center [915, 802] width 13 height 13
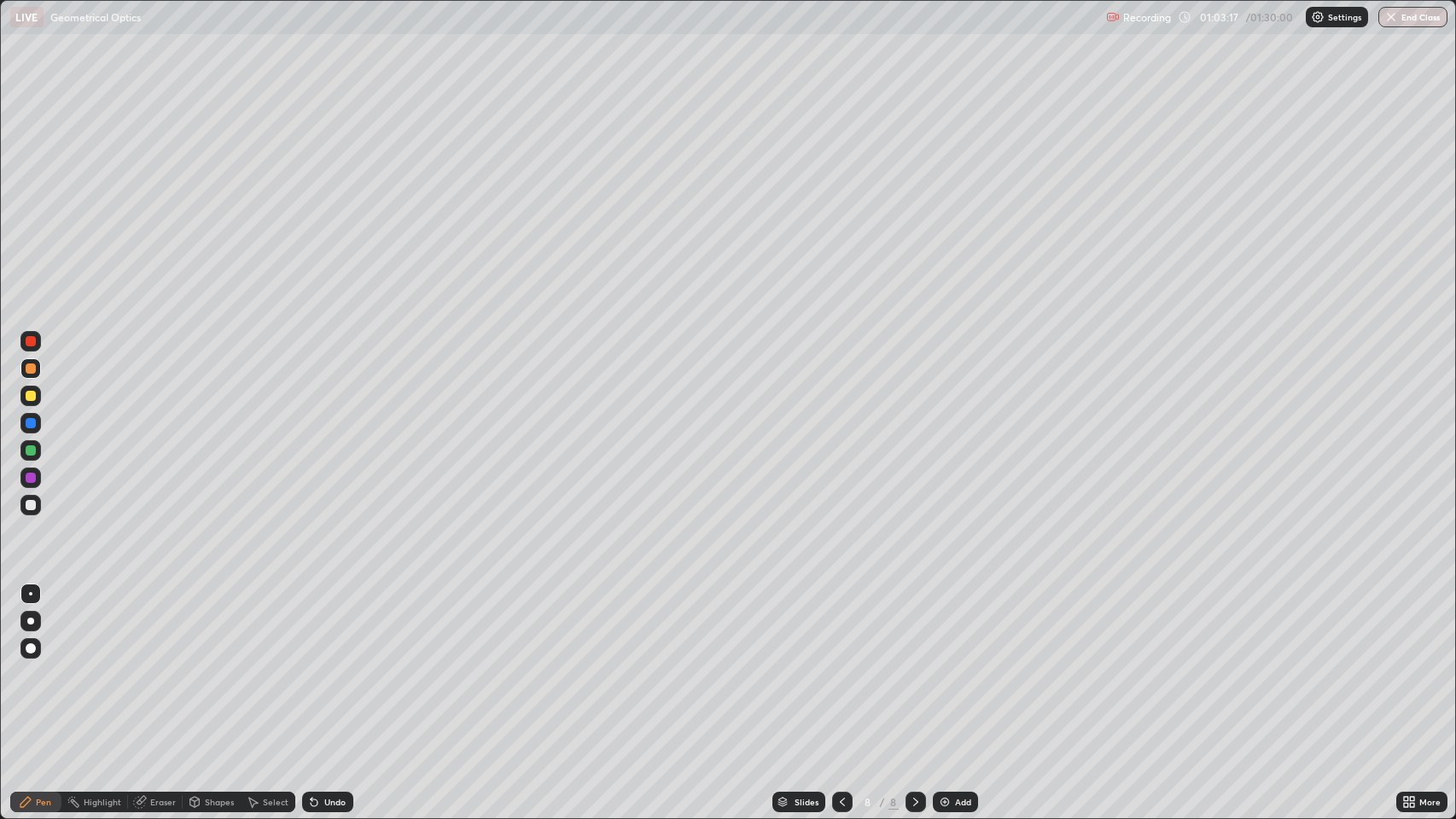
click at [943, 664] on img at bounding box center [945, 802] width 13 height 13
click at [31, 647] on div at bounding box center [31, 648] width 11 height 11
click at [42, 664] on div "Pen" at bounding box center [43, 801] width 15 height 9
click at [143, 664] on icon at bounding box center [141, 800] width 10 height 9
click at [30, 664] on icon at bounding box center [26, 802] width 13 height 13
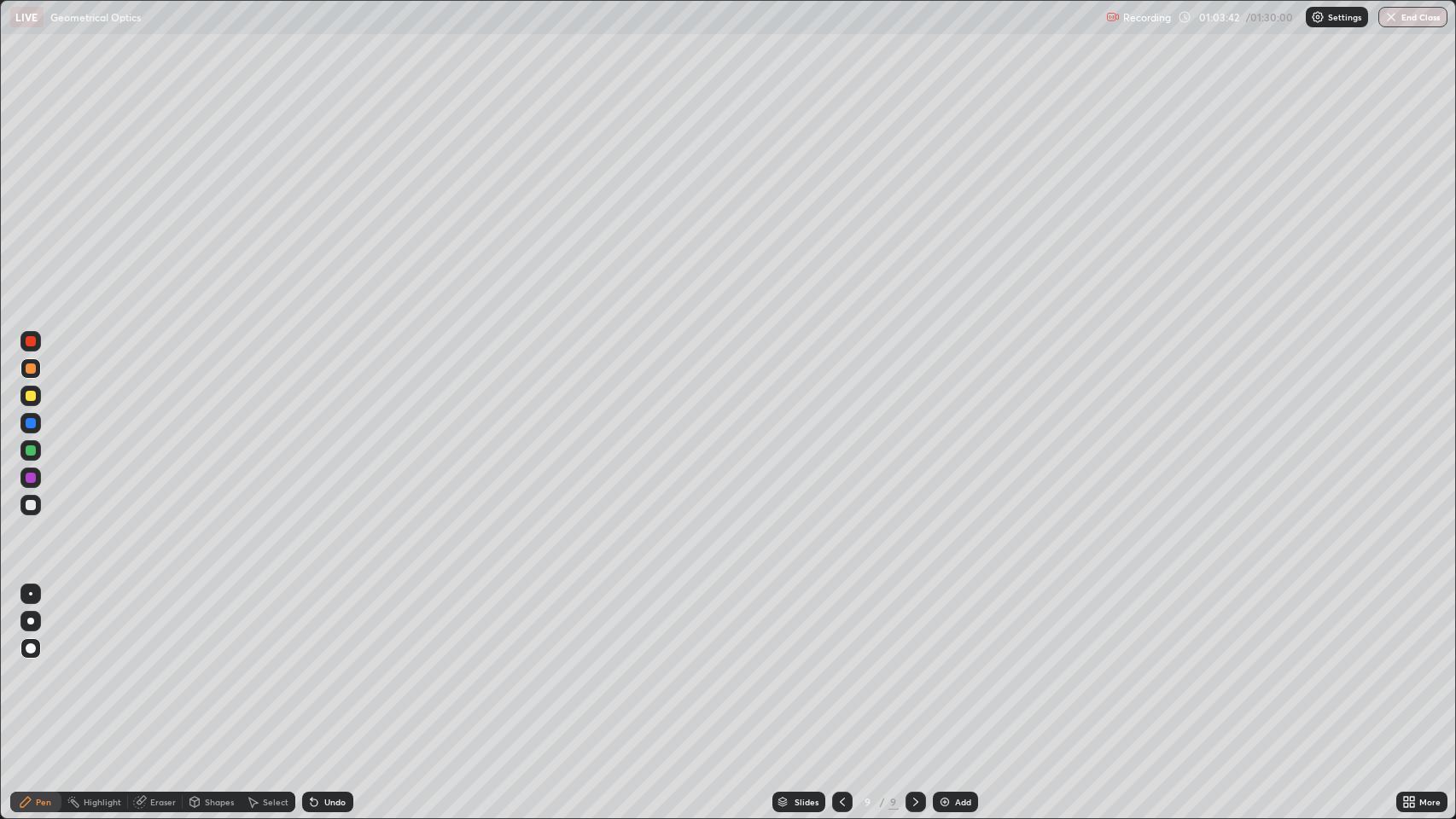
click at [44, 664] on div "Pen" at bounding box center [43, 801] width 15 height 9
click at [161, 664] on div "Eraser" at bounding box center [163, 801] width 26 height 9
click at [37, 664] on div "Pen" at bounding box center [43, 801] width 15 height 9
click at [31, 369] on div at bounding box center [31, 368] width 11 height 11
click at [159, 664] on div "Eraser" at bounding box center [163, 801] width 26 height 9
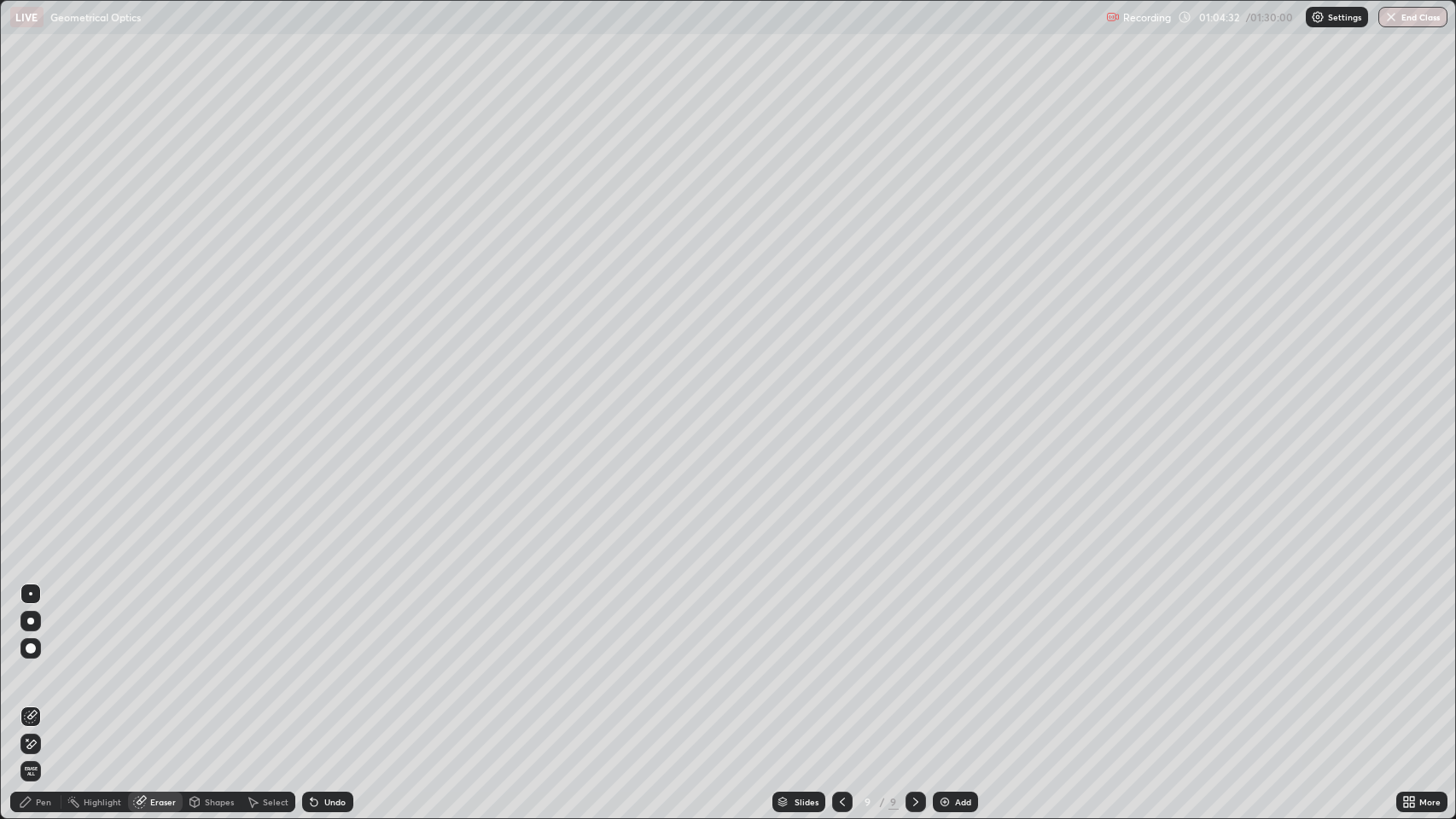
click at [44, 664] on div "Pen" at bounding box center [43, 801] width 15 height 9
click at [152, 664] on div "Eraser" at bounding box center [155, 801] width 54 height 20
click at [43, 664] on div "Pen" at bounding box center [43, 801] width 15 height 9
click at [163, 664] on div "Eraser" at bounding box center [163, 801] width 26 height 9
click at [42, 664] on div "Pen" at bounding box center [43, 801] width 15 height 9
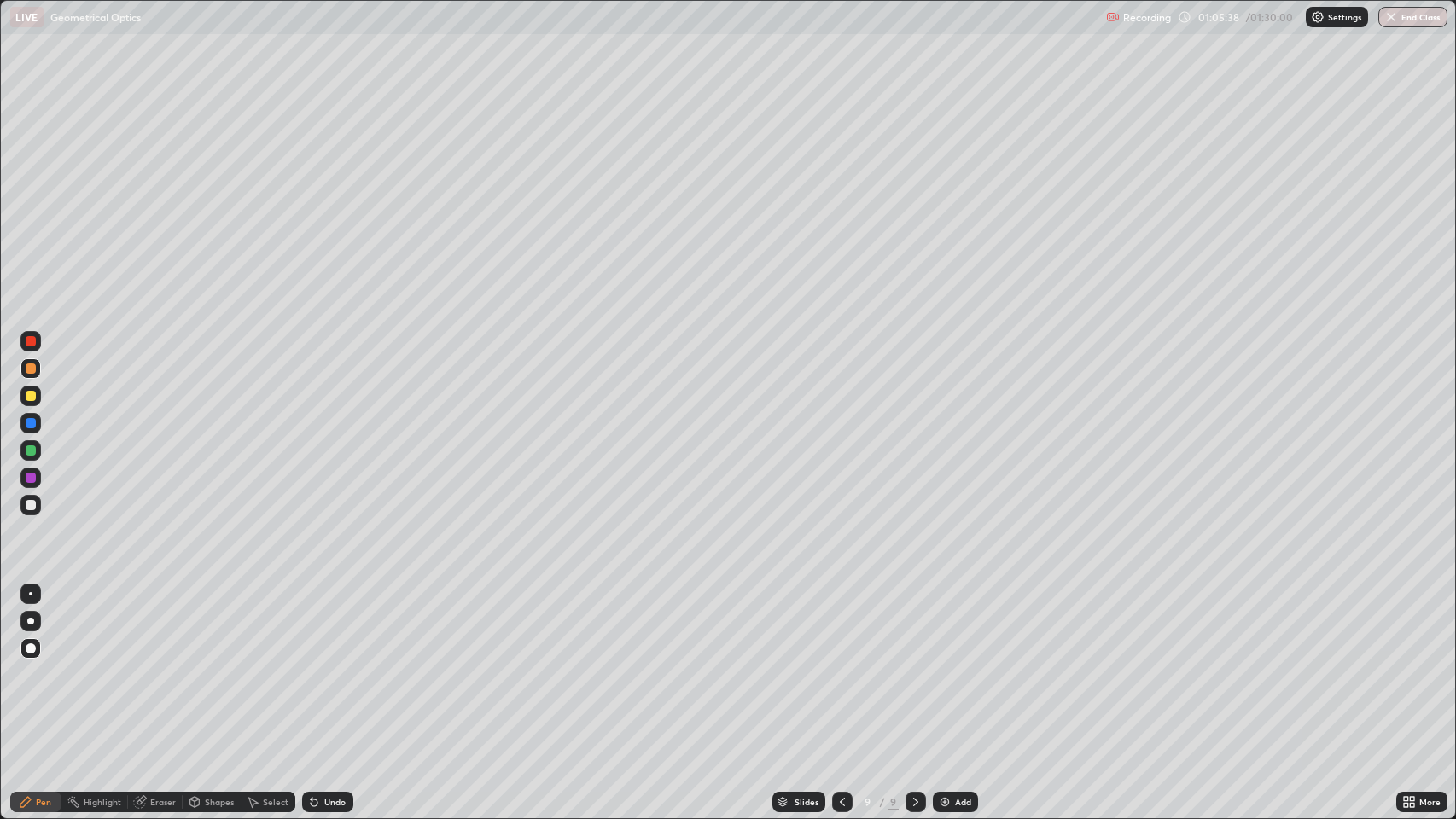
click at [33, 341] on div at bounding box center [31, 341] width 11 height 11
click at [31, 423] on div at bounding box center [31, 422] width 11 height 11
click at [992, 575] on button "Undo" at bounding box center [1015, 576] width 50 height 20
click at [162, 664] on div "Eraser" at bounding box center [163, 801] width 26 height 9
click at [35, 664] on div "Pen" at bounding box center [43, 801] width 15 height 9
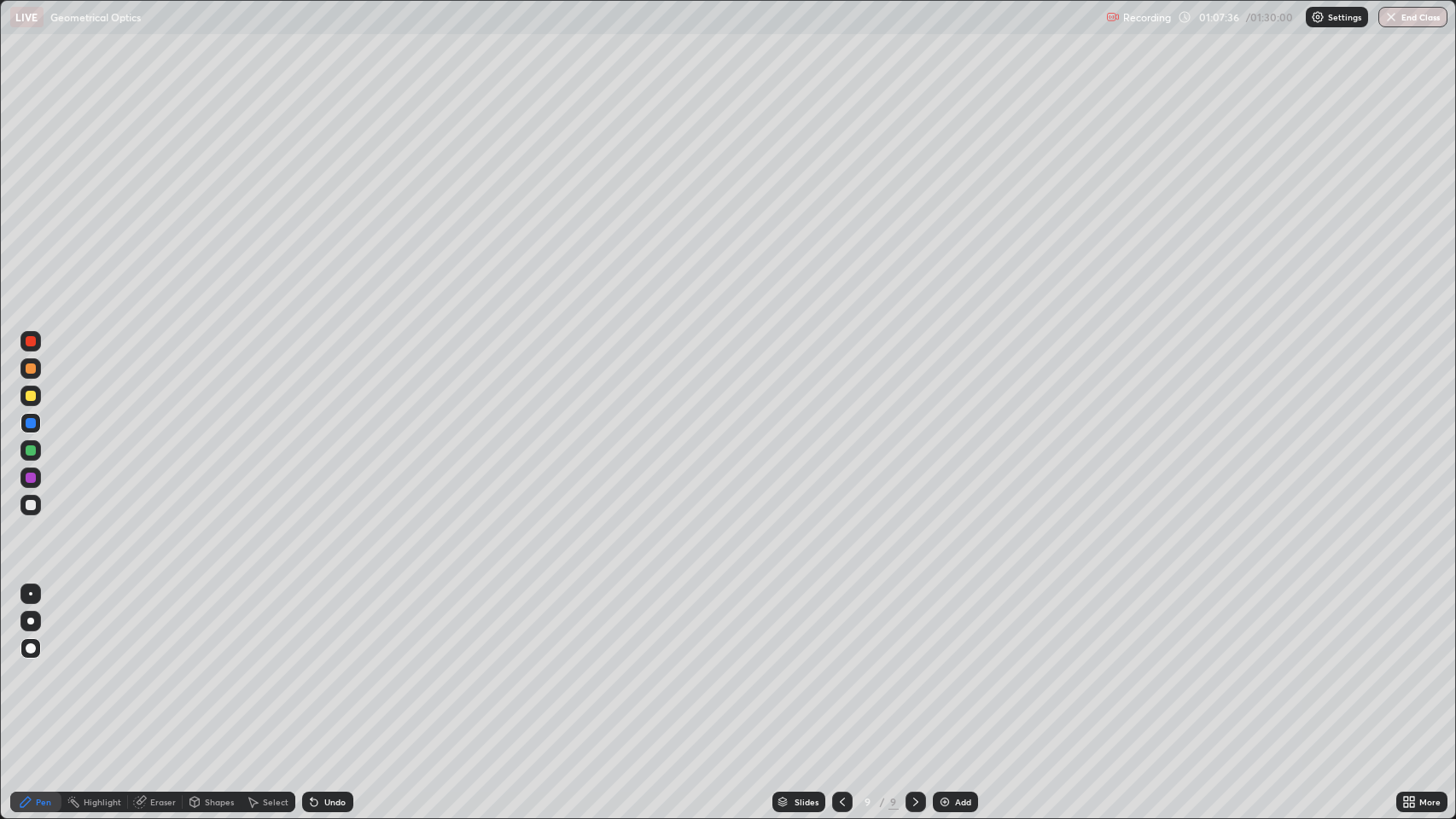
click at [31, 504] on div at bounding box center [31, 505] width 11 height 11
click at [838, 664] on icon at bounding box center [842, 802] width 13 height 13
click at [843, 664] on icon at bounding box center [842, 802] width 13 height 13
click at [842, 664] on icon at bounding box center [841, 801] width 5 height 9
click at [844, 664] on icon at bounding box center [842, 802] width 13 height 13
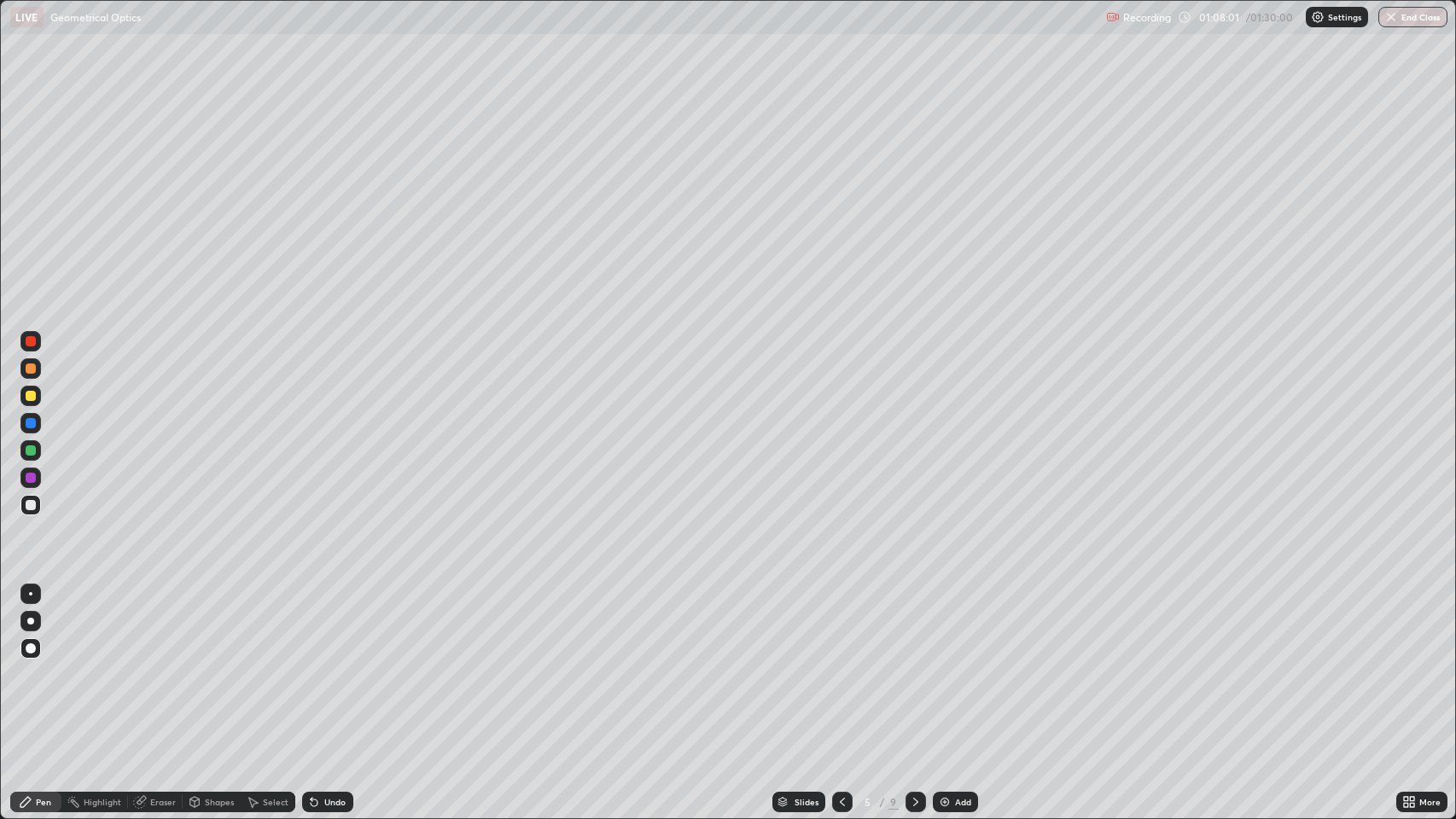
click at [844, 664] on icon at bounding box center [842, 802] width 13 height 13
click at [839, 664] on icon at bounding box center [841, 801] width 5 height 9
click at [840, 664] on icon at bounding box center [842, 802] width 13 height 13
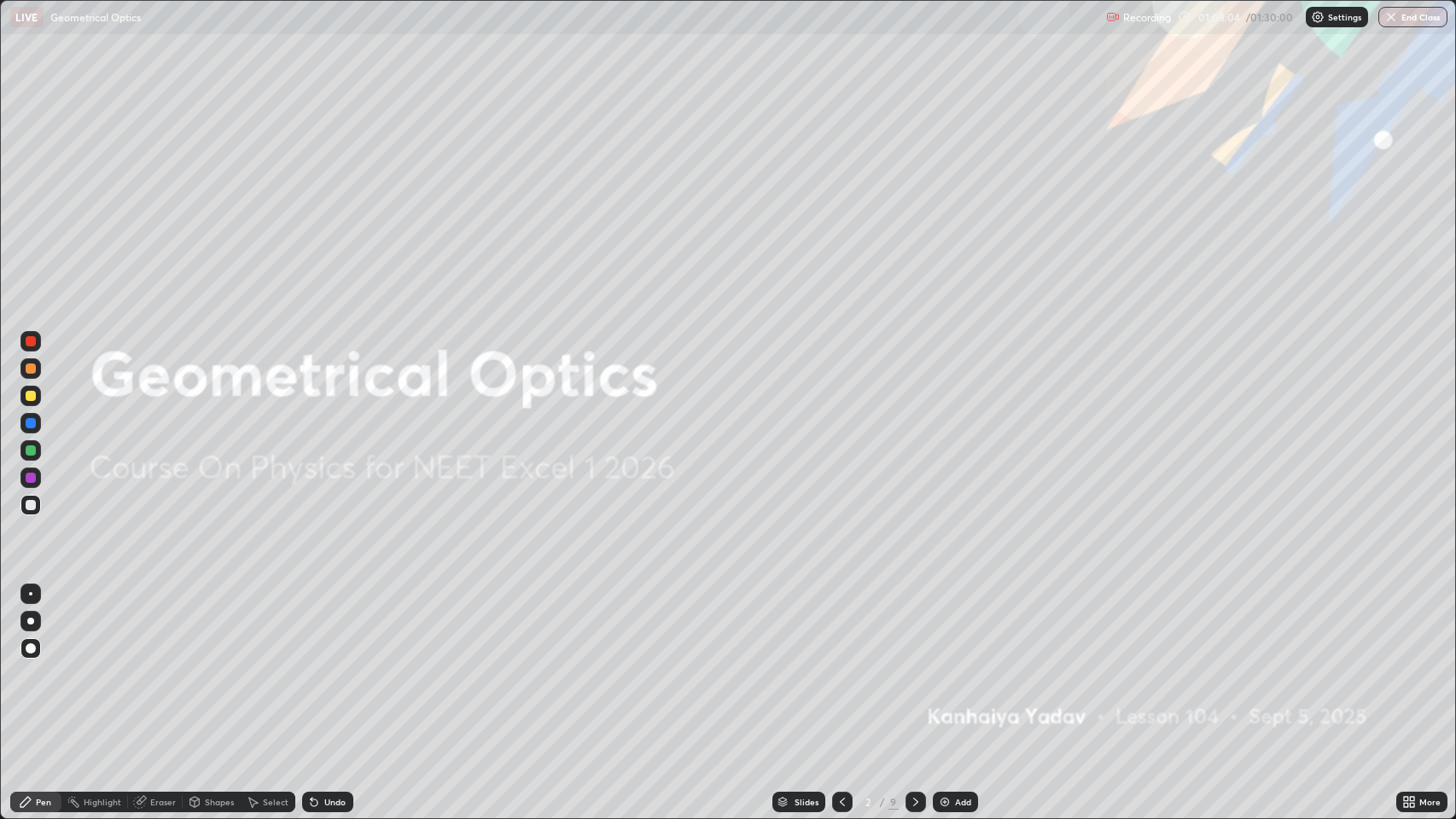
click at [914, 664] on icon at bounding box center [915, 802] width 13 height 13
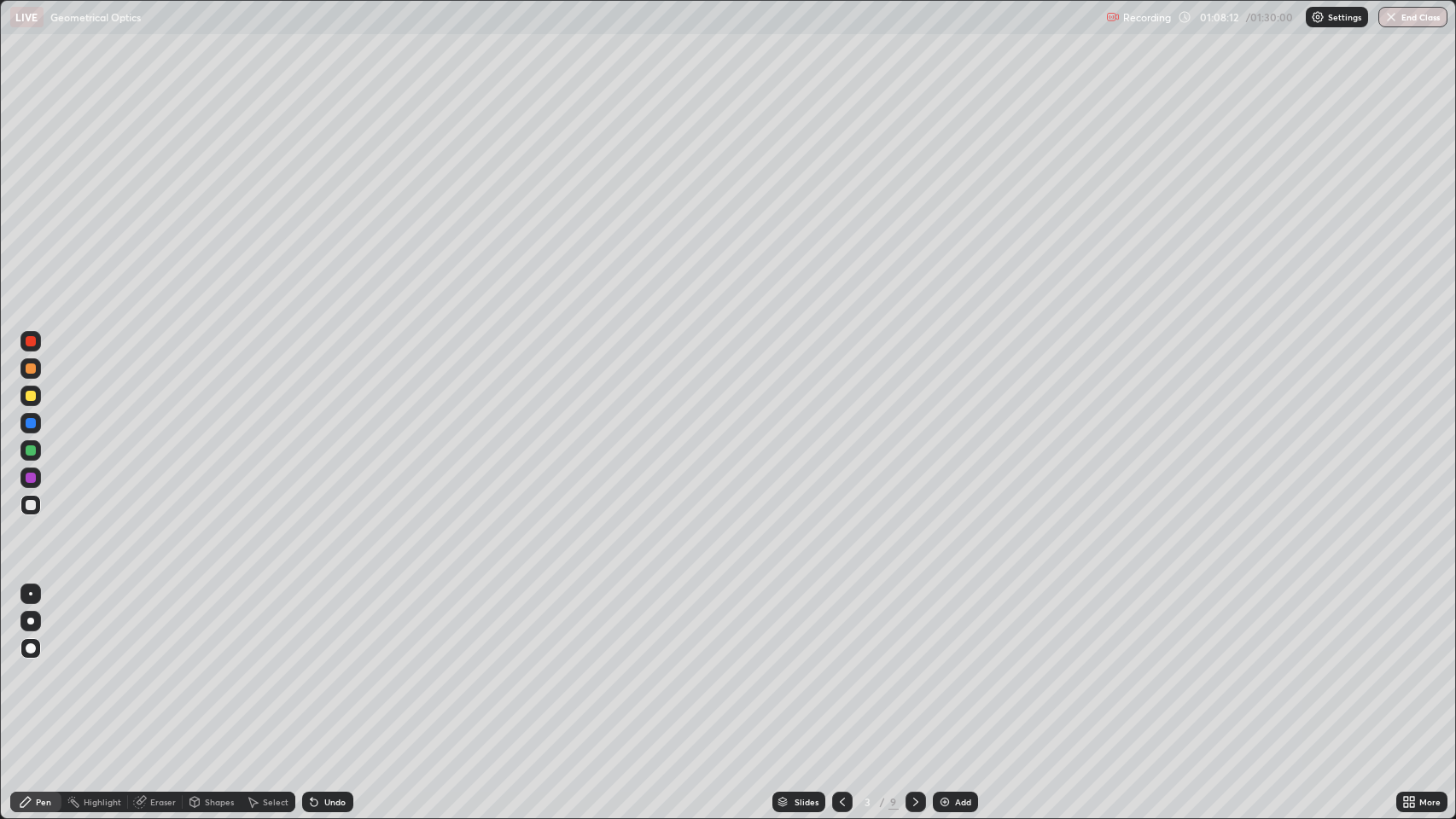
click at [914, 664] on icon at bounding box center [915, 802] width 13 height 13
click at [909, 664] on icon at bounding box center [915, 802] width 13 height 13
click at [912, 664] on icon at bounding box center [915, 802] width 13 height 13
click at [917, 664] on icon at bounding box center [915, 802] width 13 height 13
click at [914, 664] on icon at bounding box center [915, 802] width 13 height 13
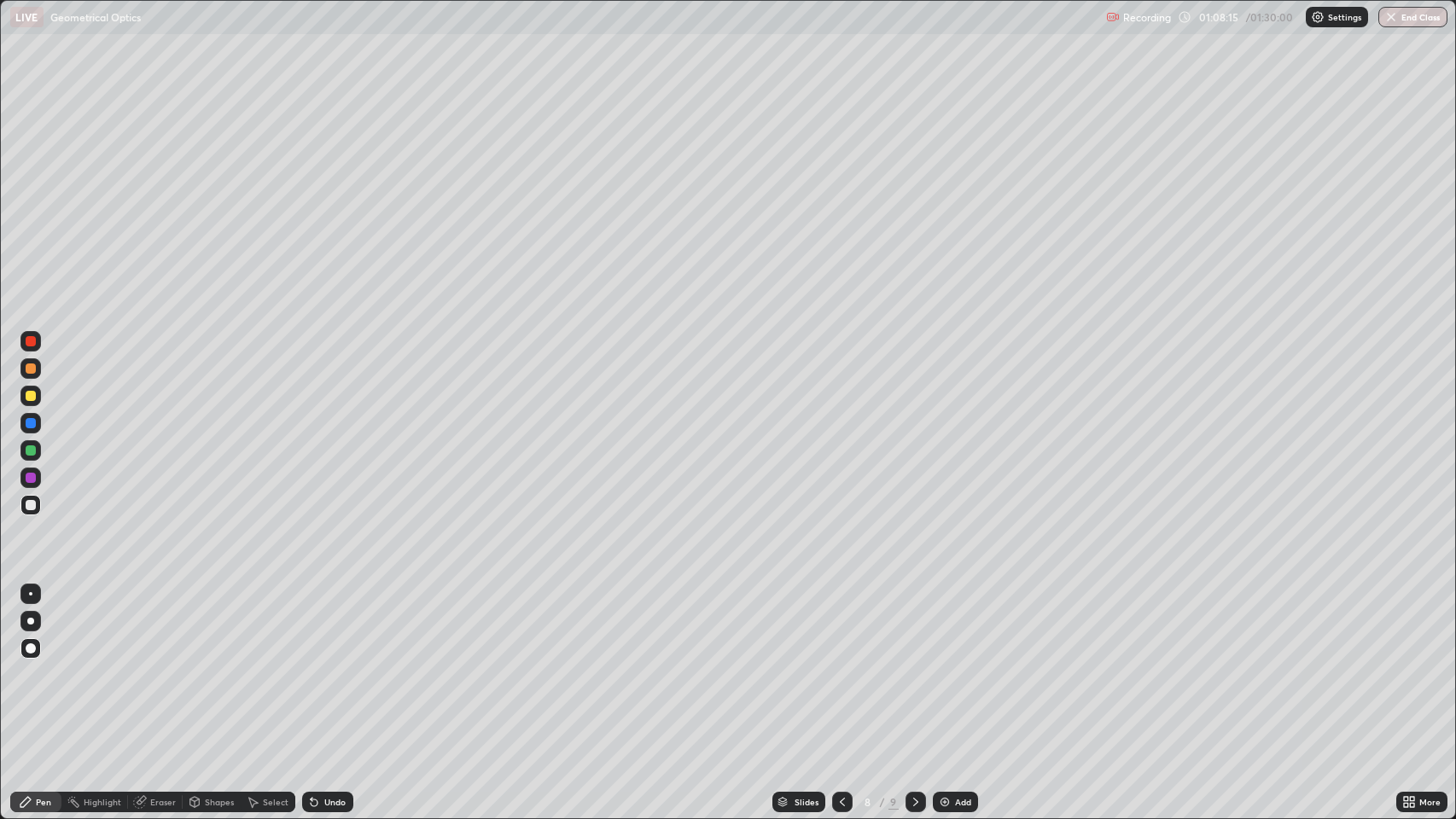
click at [913, 664] on icon at bounding box center [915, 801] width 5 height 9
click at [911, 664] on icon at bounding box center [915, 802] width 13 height 13
click at [913, 664] on icon at bounding box center [915, 801] width 5 height 9
click at [911, 664] on icon at bounding box center [915, 802] width 13 height 13
click at [939, 664] on img at bounding box center [945, 802] width 13 height 13
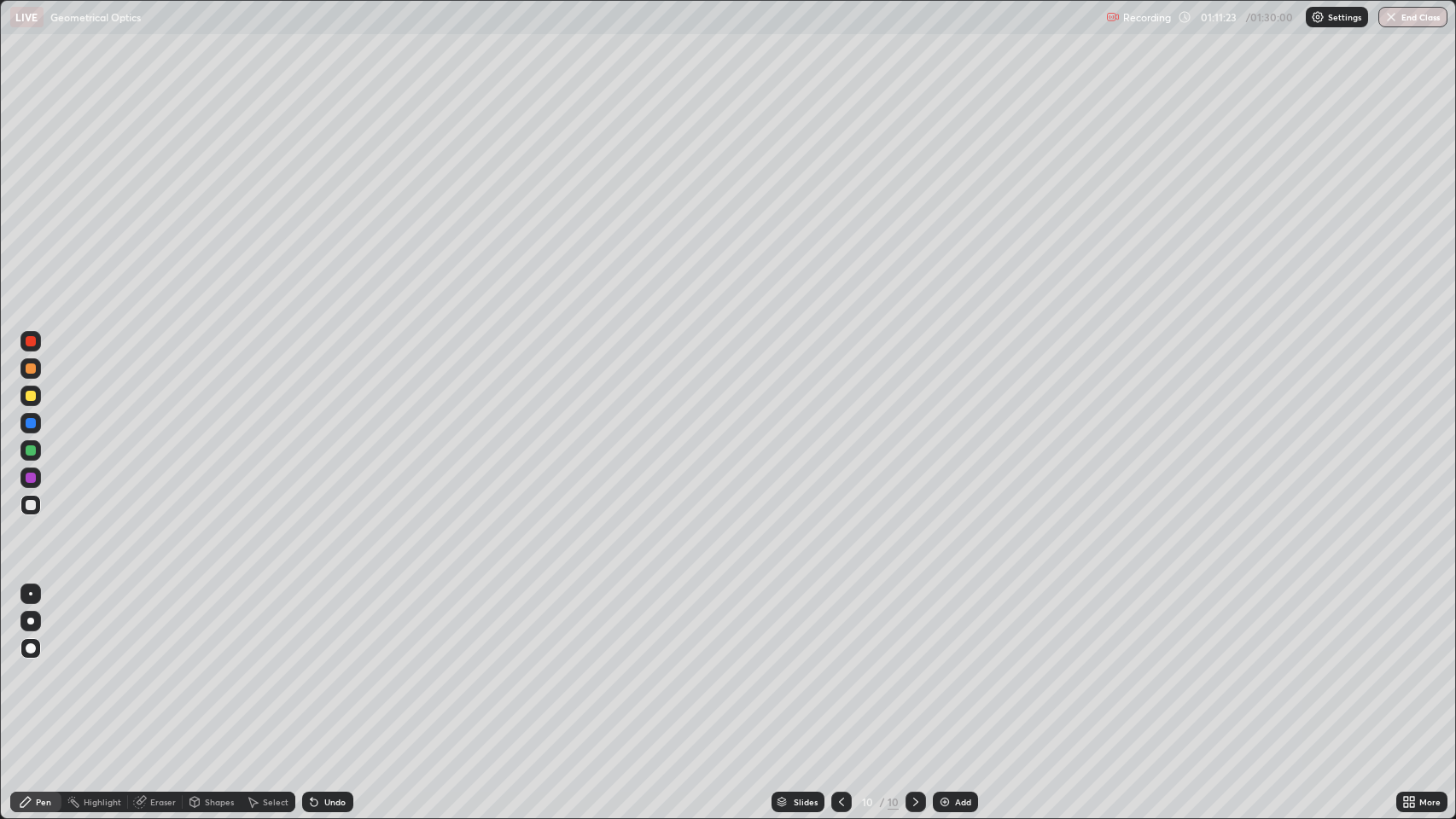
click at [34, 395] on div at bounding box center [31, 396] width 11 height 11
click at [157, 664] on div "Eraser" at bounding box center [163, 801] width 26 height 9
click at [40, 664] on div "Pen" at bounding box center [43, 801] width 15 height 9
click at [29, 448] on div at bounding box center [31, 450] width 11 height 11
click at [144, 664] on icon at bounding box center [140, 802] width 13 height 13
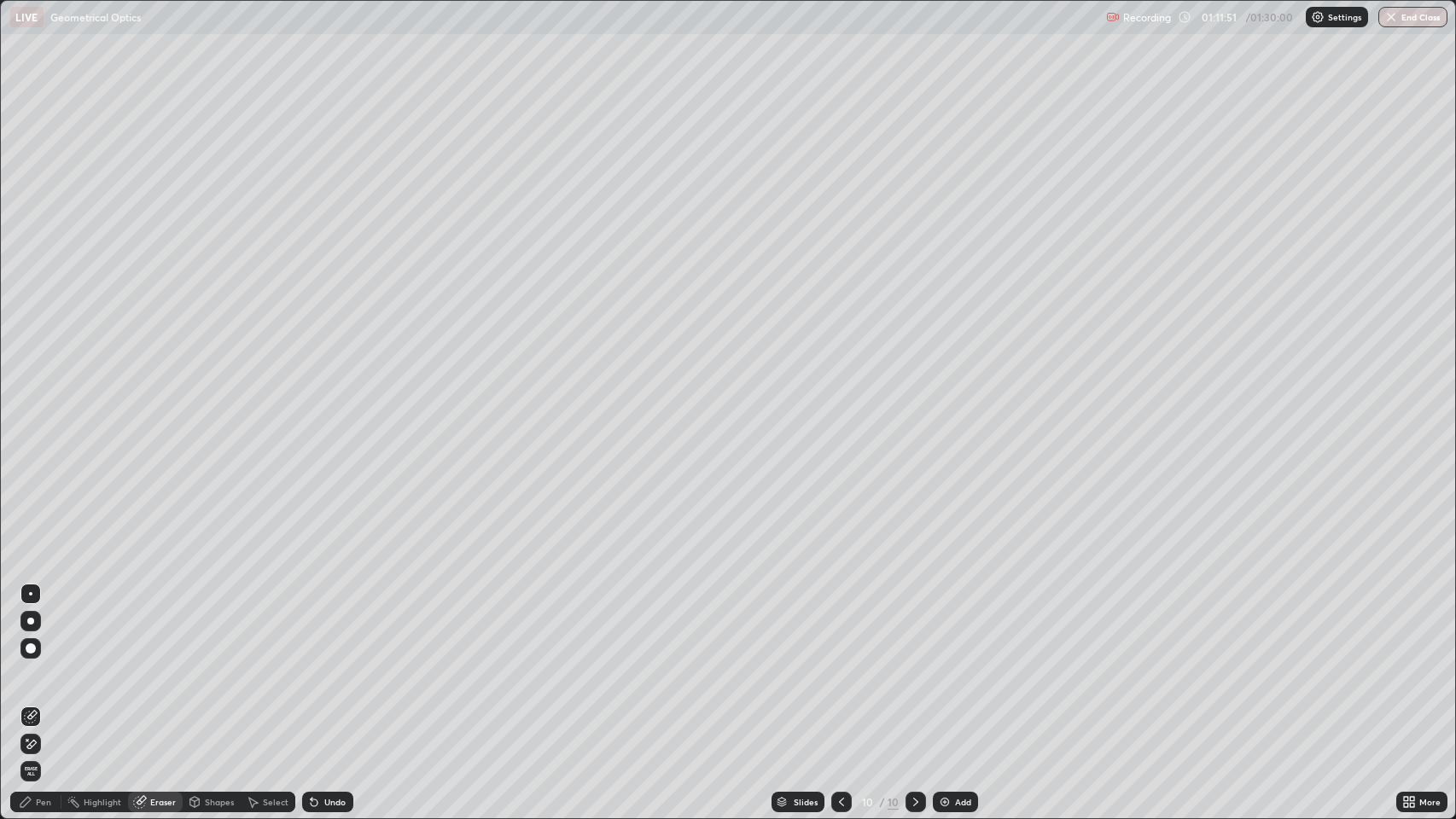
click at [43, 664] on div "Pen" at bounding box center [43, 801] width 15 height 9
click at [332, 664] on div "Undo" at bounding box center [328, 801] width 52 height 20
click at [330, 664] on div "Undo" at bounding box center [335, 801] width 21 height 9
click at [311, 664] on icon at bounding box center [312, 798] width 2 height 2
click at [325, 664] on div "Undo" at bounding box center [335, 801] width 21 height 9
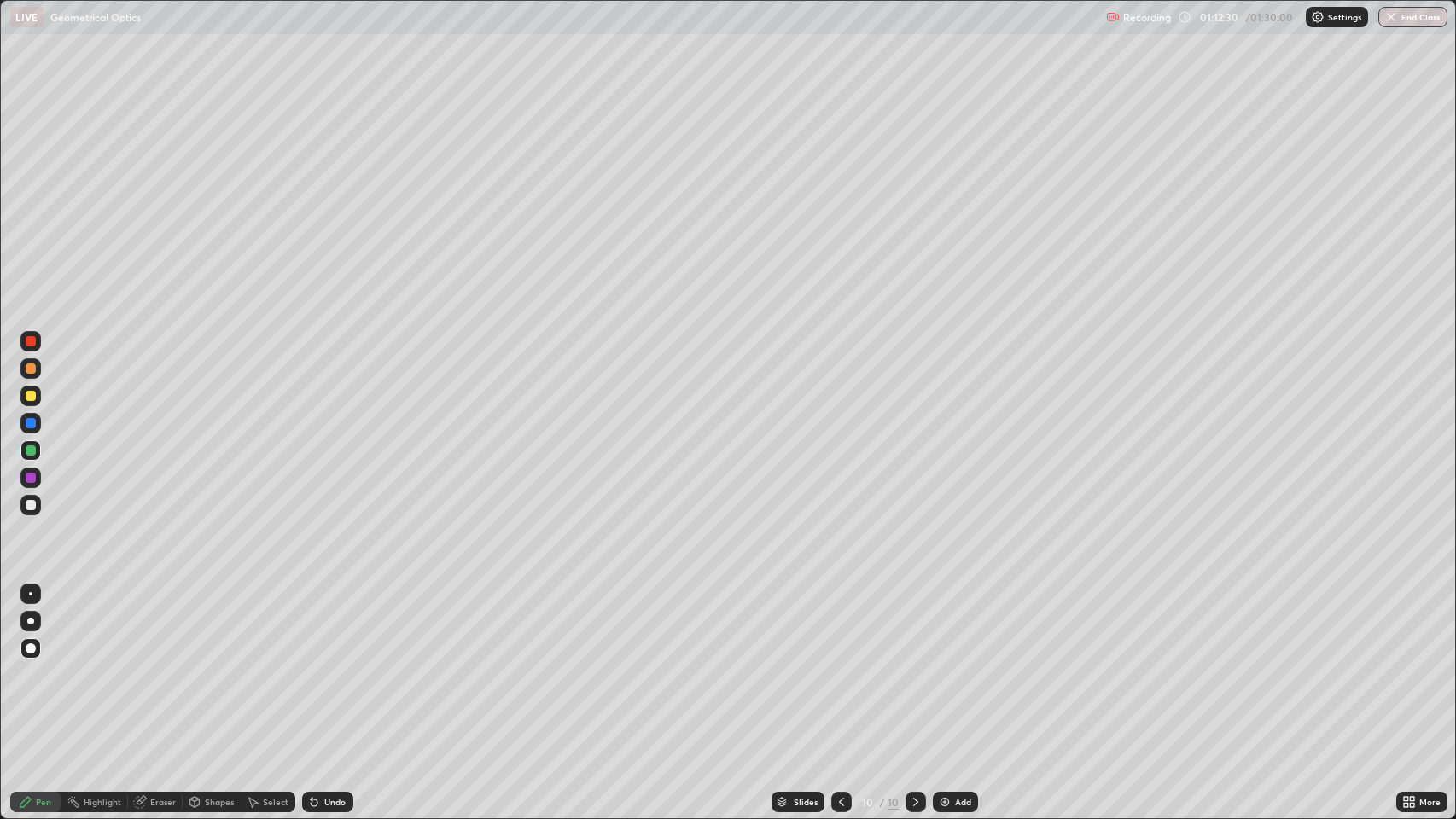
click at [311, 664] on icon at bounding box center [312, 798] width 2 height 2
click at [324, 664] on div "Undo" at bounding box center [335, 801] width 21 height 9
click at [311, 664] on icon at bounding box center [312, 798] width 2 height 2
click at [321, 664] on div "Undo" at bounding box center [328, 801] width 52 height 20
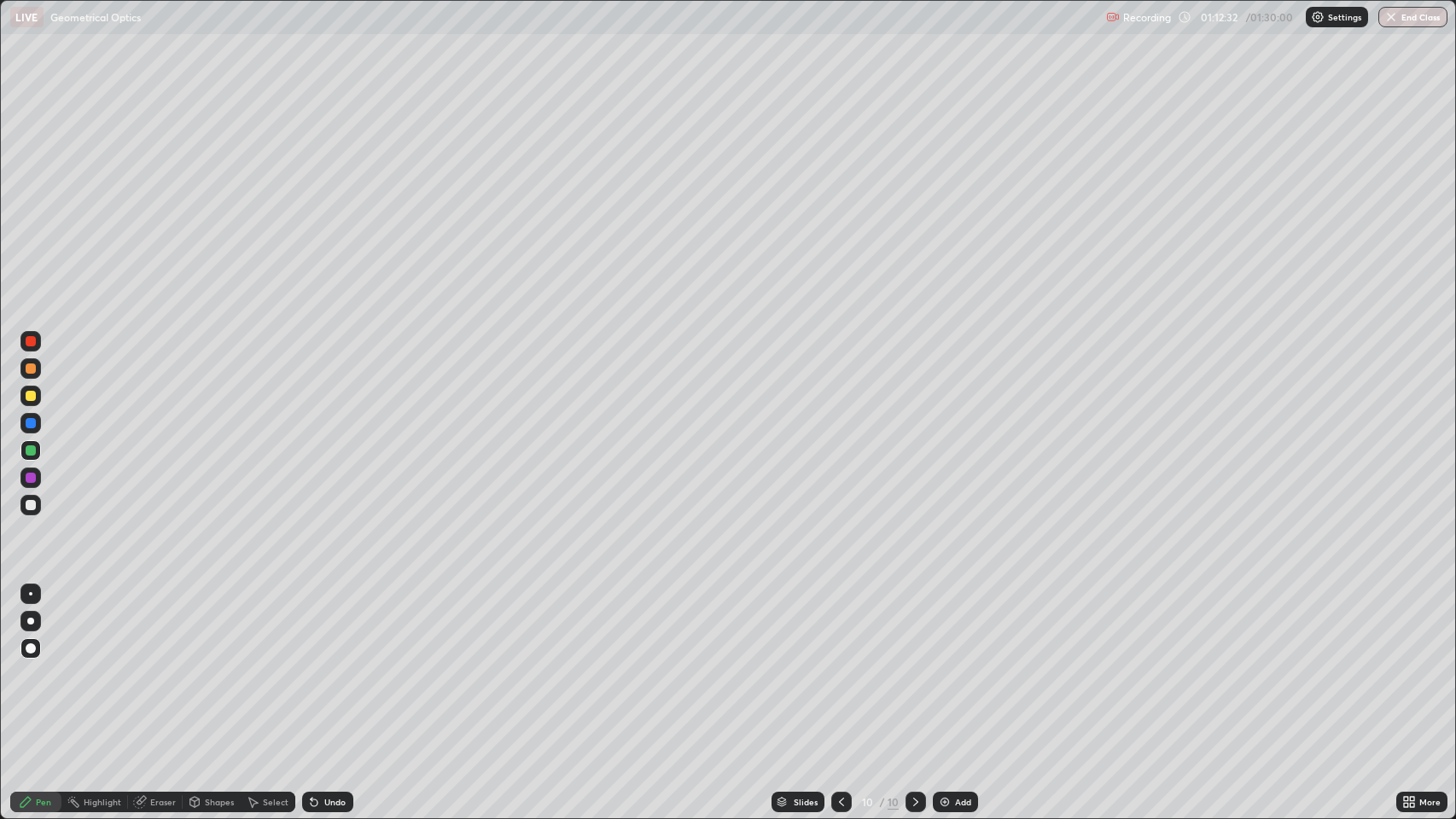
click at [327, 664] on div "Undo" at bounding box center [328, 801] width 52 height 20
click at [311, 664] on icon at bounding box center [312, 798] width 2 height 2
click at [311, 664] on icon at bounding box center [314, 802] width 7 height 7
click at [321, 664] on div "Undo" at bounding box center [328, 801] width 52 height 20
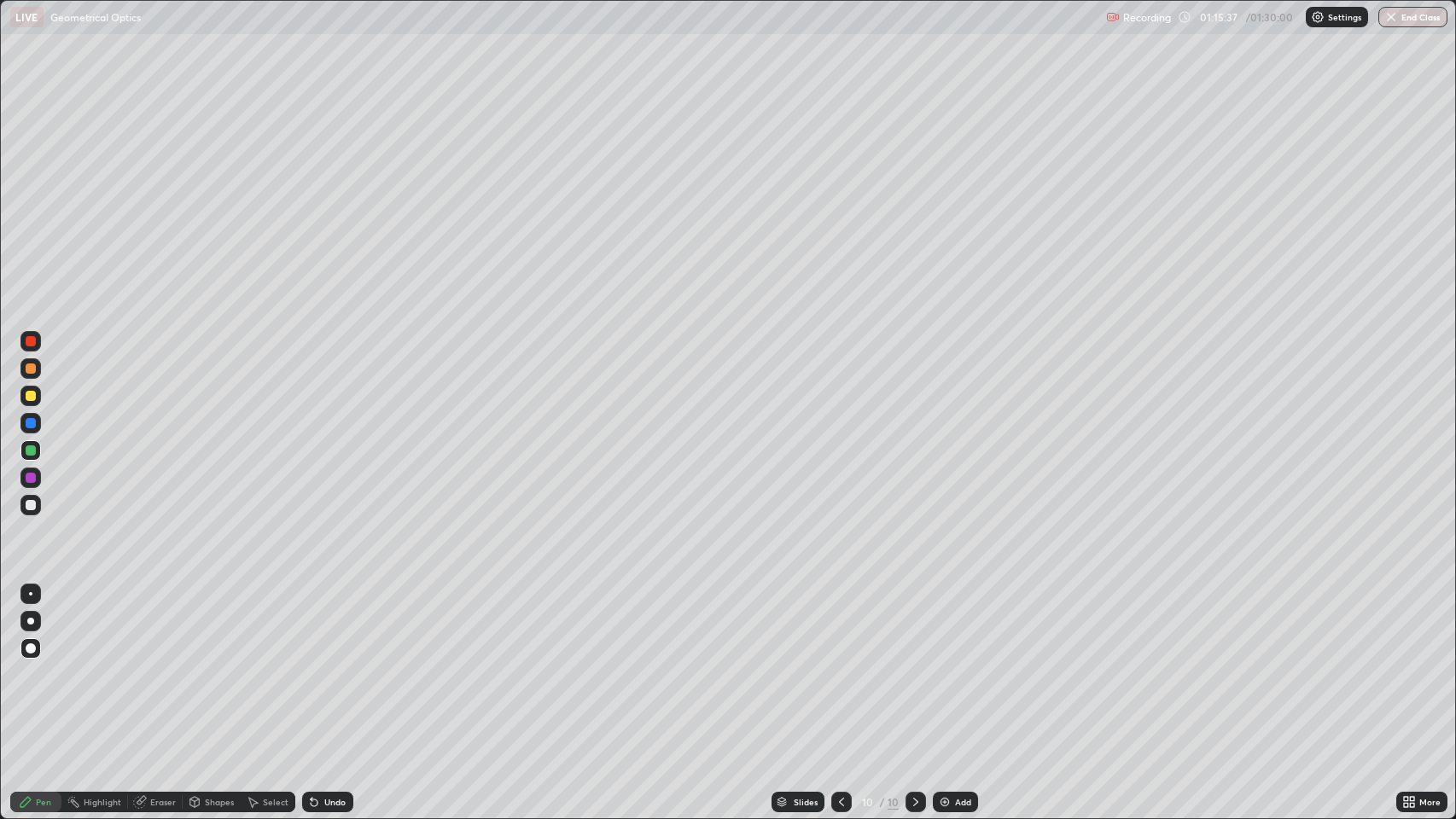
click at [320, 664] on div "Undo" at bounding box center [328, 801] width 52 height 20
click at [325, 664] on div "Undo" at bounding box center [335, 801] width 21 height 9
click at [330, 664] on div "Undo" at bounding box center [335, 801] width 21 height 9
click at [335, 664] on div "Undo" at bounding box center [328, 801] width 52 height 20
click at [337, 664] on div "Undo" at bounding box center [328, 801] width 52 height 20
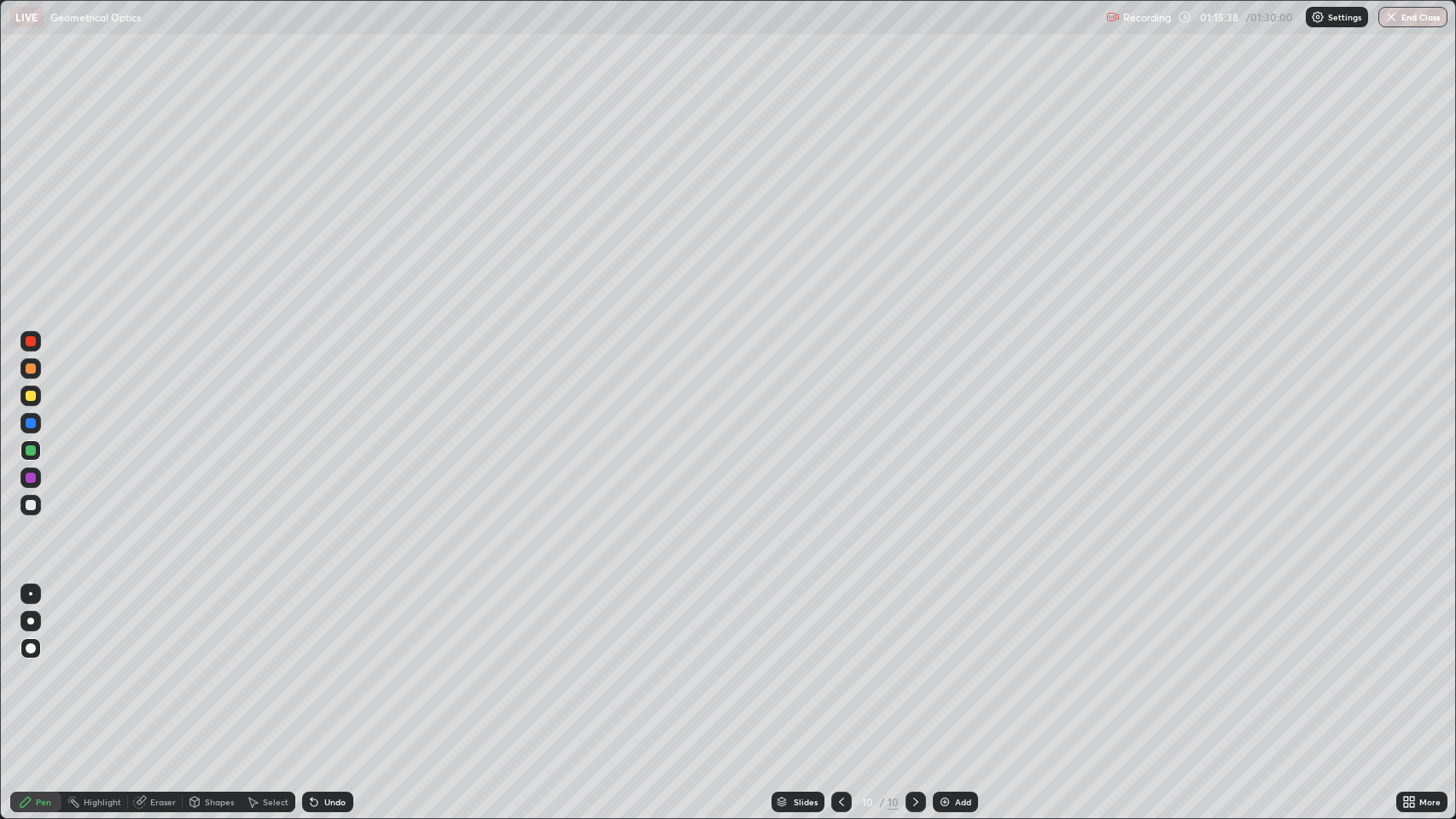
click at [331, 664] on div "Undo" at bounding box center [335, 801] width 21 height 9
click at [157, 664] on div "Eraser" at bounding box center [163, 801] width 26 height 9
click at [41, 664] on div "Pen" at bounding box center [43, 801] width 15 height 9
click at [313, 664] on icon at bounding box center [314, 802] width 7 height 7
click at [325, 664] on div "Undo" at bounding box center [335, 801] width 21 height 9
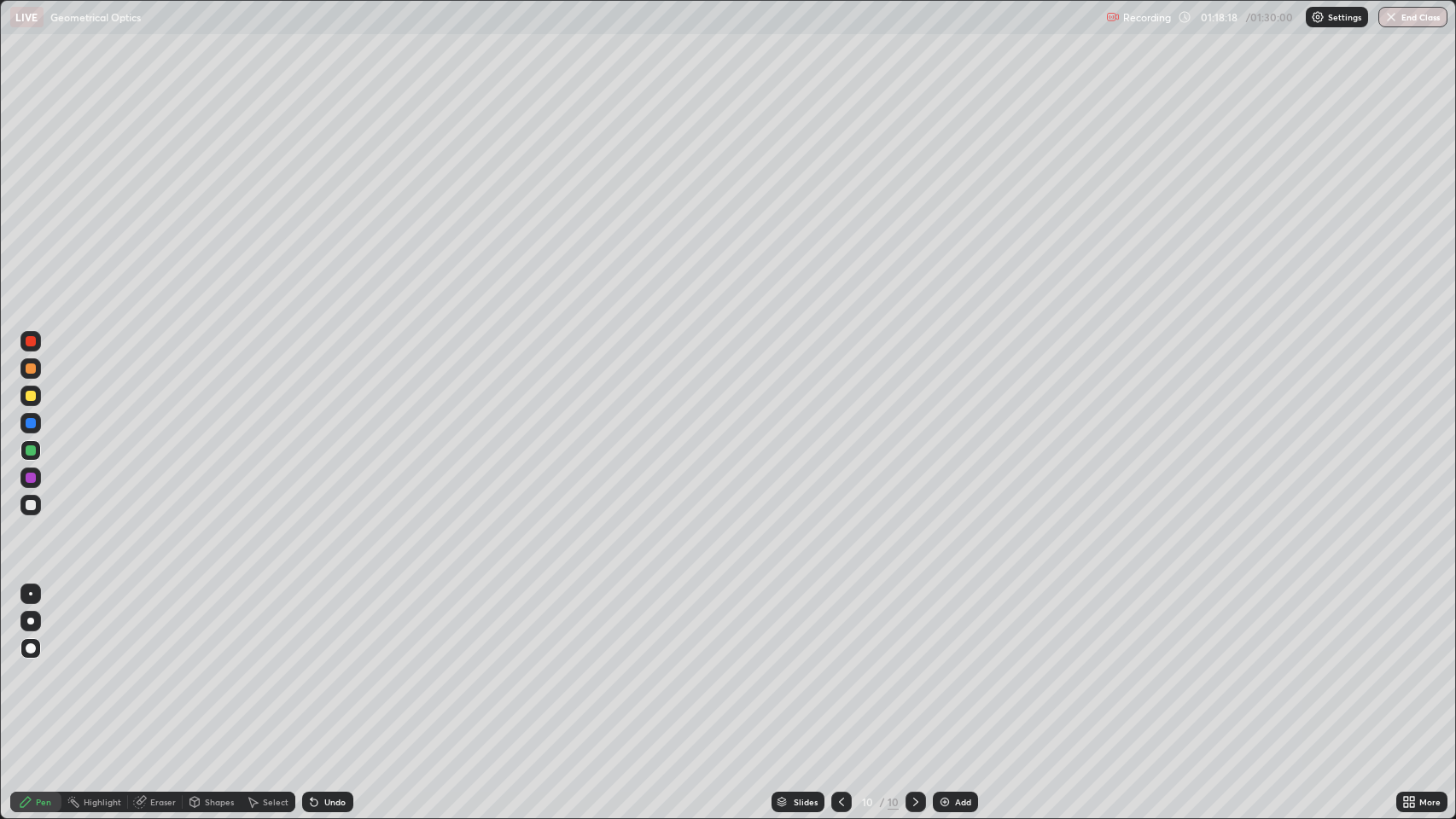
click at [313, 664] on icon at bounding box center [314, 802] width 7 height 7
click at [315, 664] on icon at bounding box center [314, 802] width 7 height 7
click at [915, 664] on icon at bounding box center [915, 801] width 5 height 9
click at [911, 664] on icon at bounding box center [915, 802] width 13 height 13
click at [943, 664] on img at bounding box center [945, 802] width 13 height 13
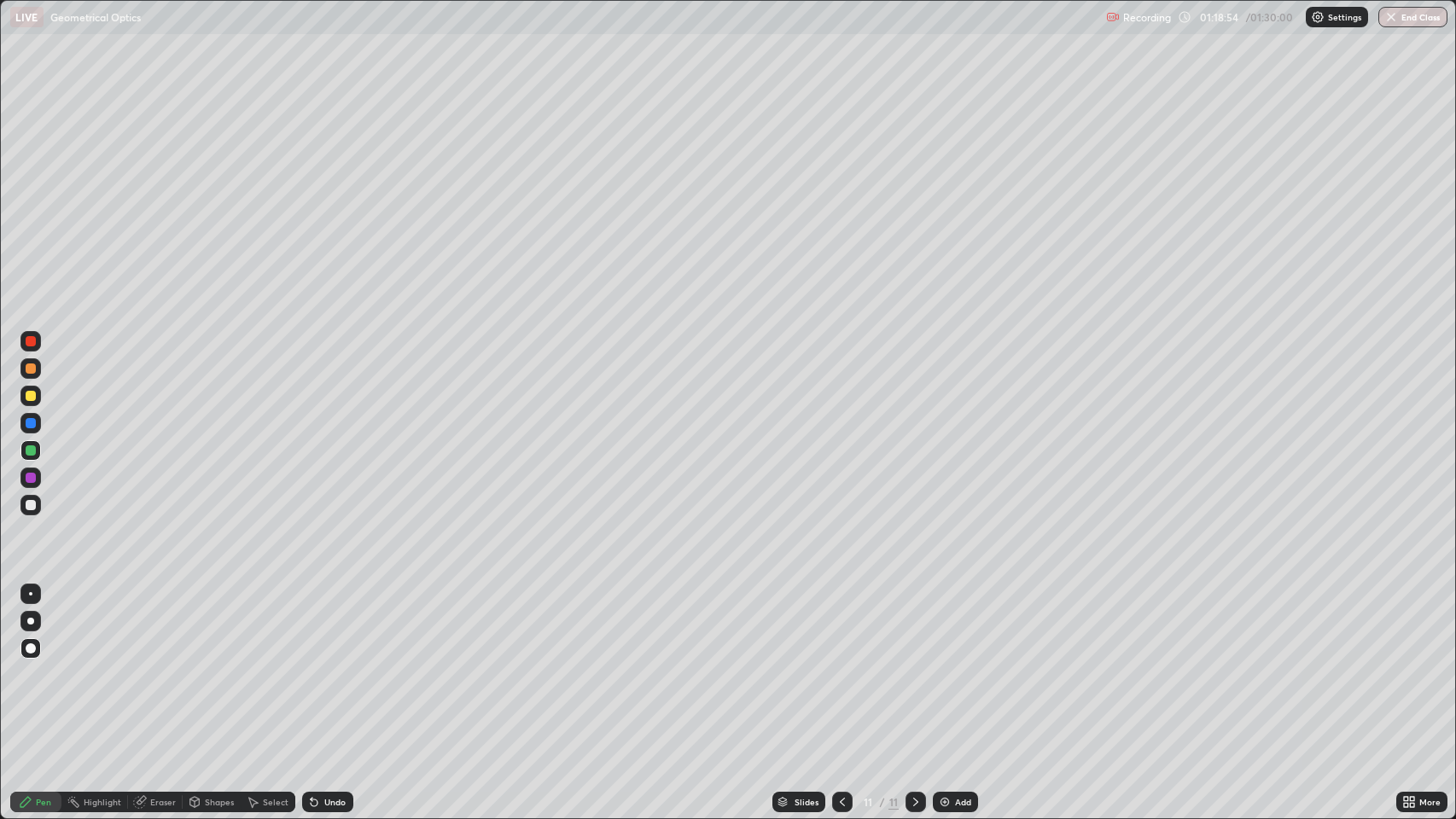
click at [34, 475] on div at bounding box center [31, 477] width 11 height 11
click at [1368, 664] on div "Slides 11 / 11 Add" at bounding box center [874, 802] width 1043 height 34
click at [161, 664] on div "Eraser" at bounding box center [163, 801] width 26 height 9
click at [30, 617] on div at bounding box center [31, 620] width 7 height 7
click at [162, 664] on div "Eraser" at bounding box center [163, 801] width 26 height 9
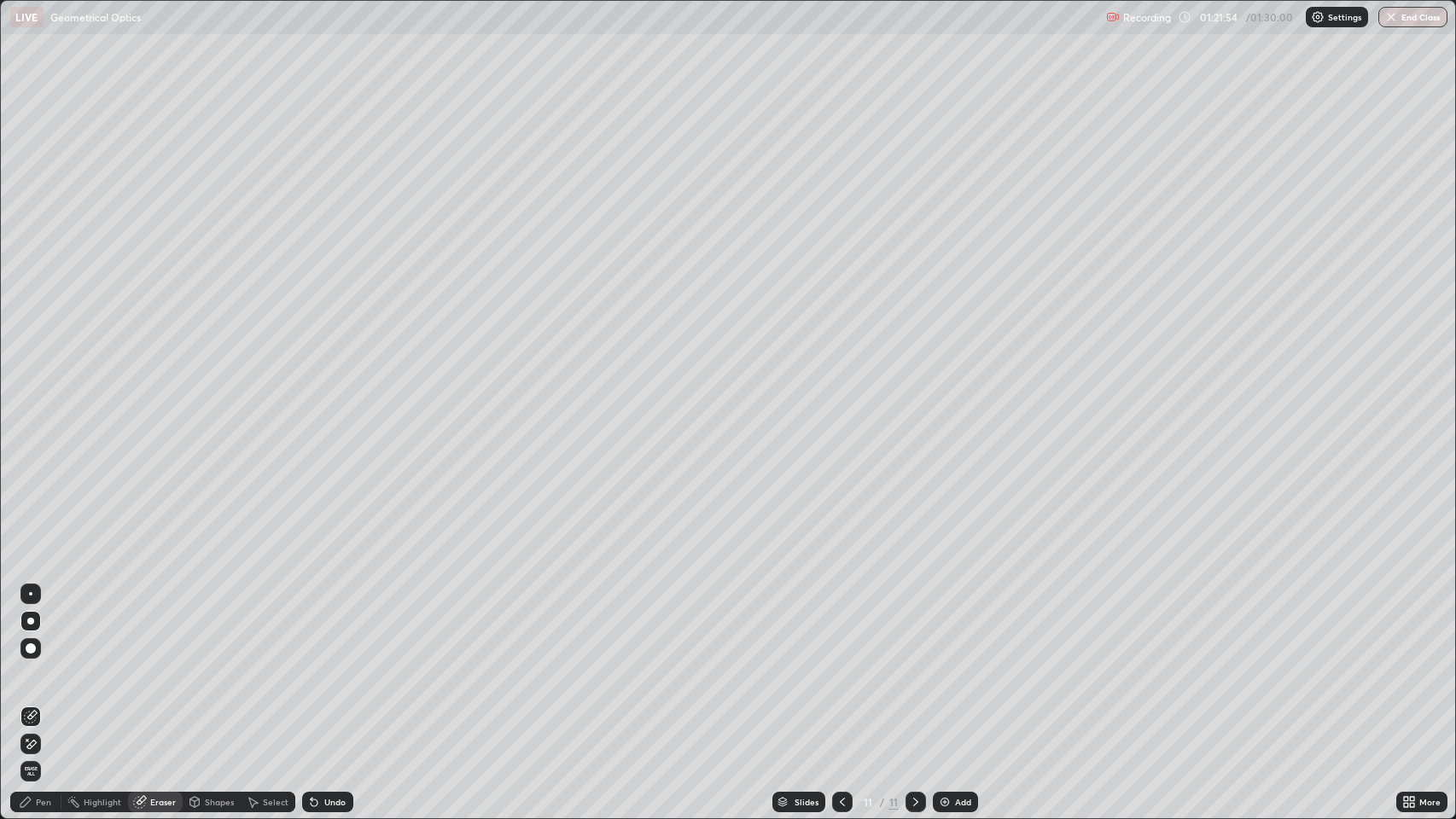
click at [42, 664] on div "Pen" at bounding box center [43, 801] width 15 height 9
click at [837, 664] on icon at bounding box center [842, 802] width 13 height 13
click at [840, 664] on icon at bounding box center [842, 802] width 13 height 13
click at [837, 664] on icon at bounding box center [842, 802] width 13 height 13
click at [841, 664] on icon at bounding box center [842, 802] width 13 height 13
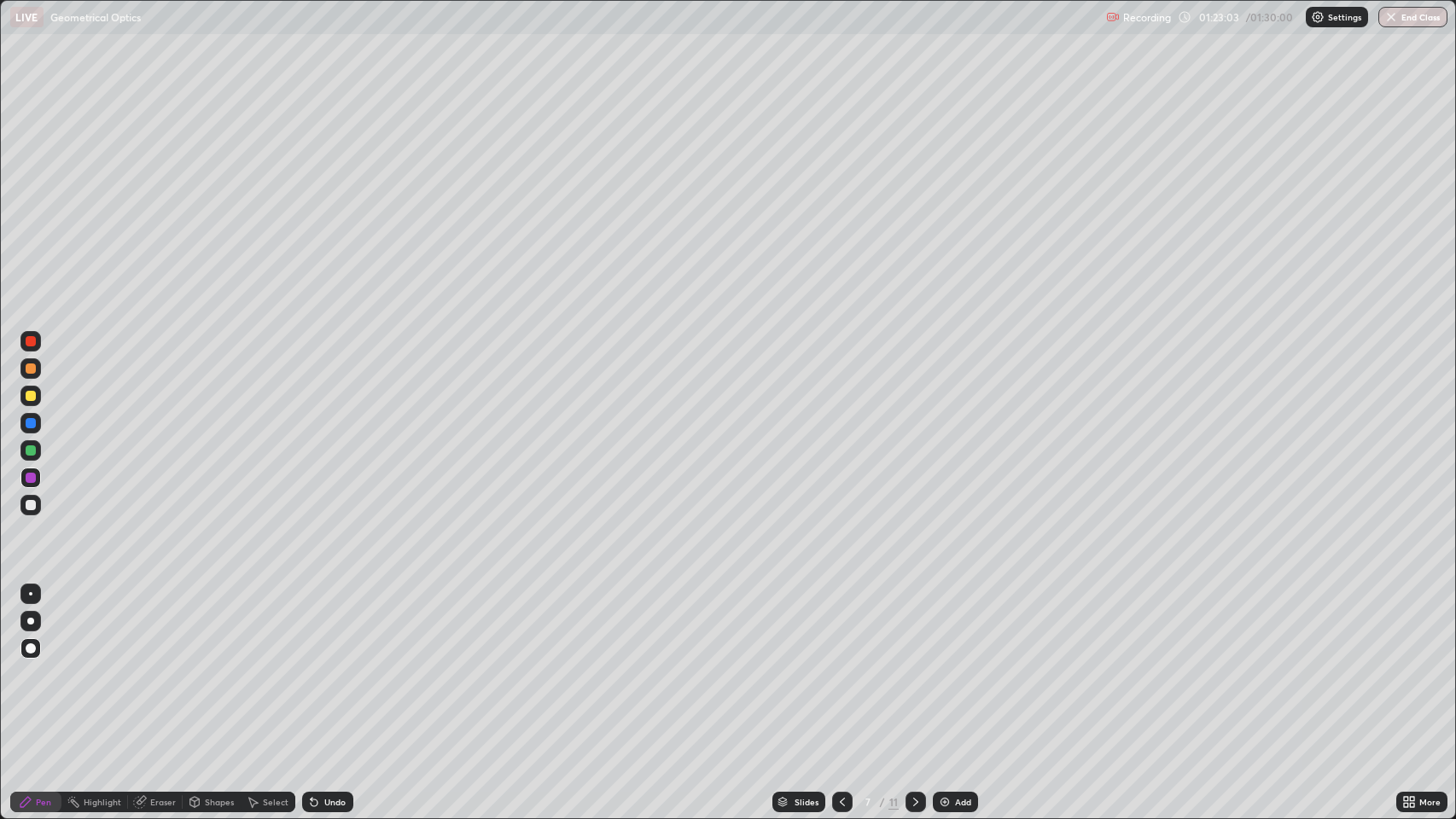
click at [840, 664] on icon at bounding box center [842, 802] width 13 height 13
click at [841, 664] on icon at bounding box center [842, 802] width 13 height 13
click at [837, 664] on icon at bounding box center [842, 802] width 13 height 13
click at [914, 664] on icon at bounding box center [915, 802] width 13 height 13
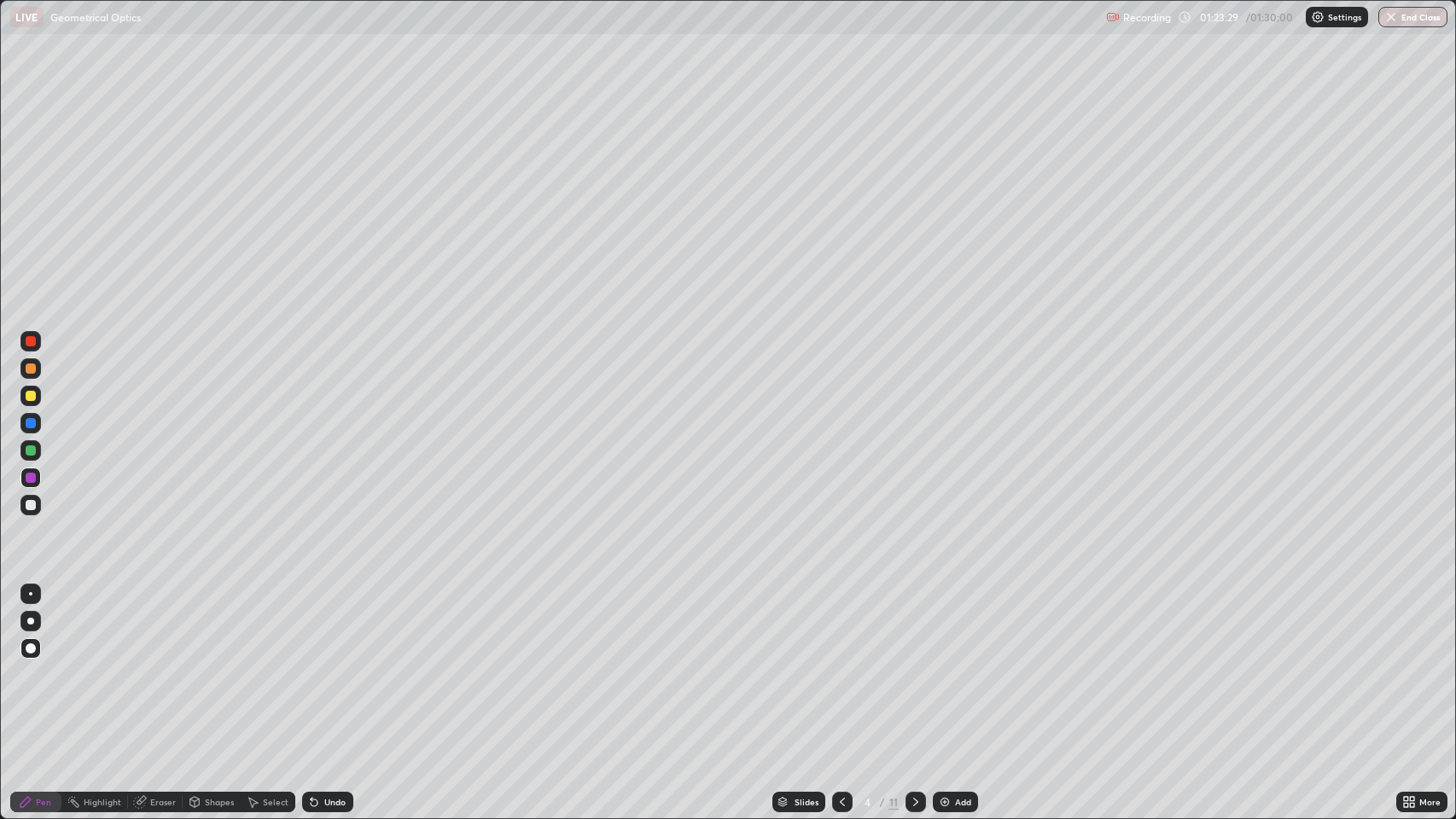
click at [916, 664] on icon at bounding box center [915, 802] width 13 height 13
click at [912, 664] on icon at bounding box center [915, 802] width 13 height 13
click at [914, 664] on icon at bounding box center [915, 802] width 13 height 13
click at [915, 664] on icon at bounding box center [915, 802] width 13 height 13
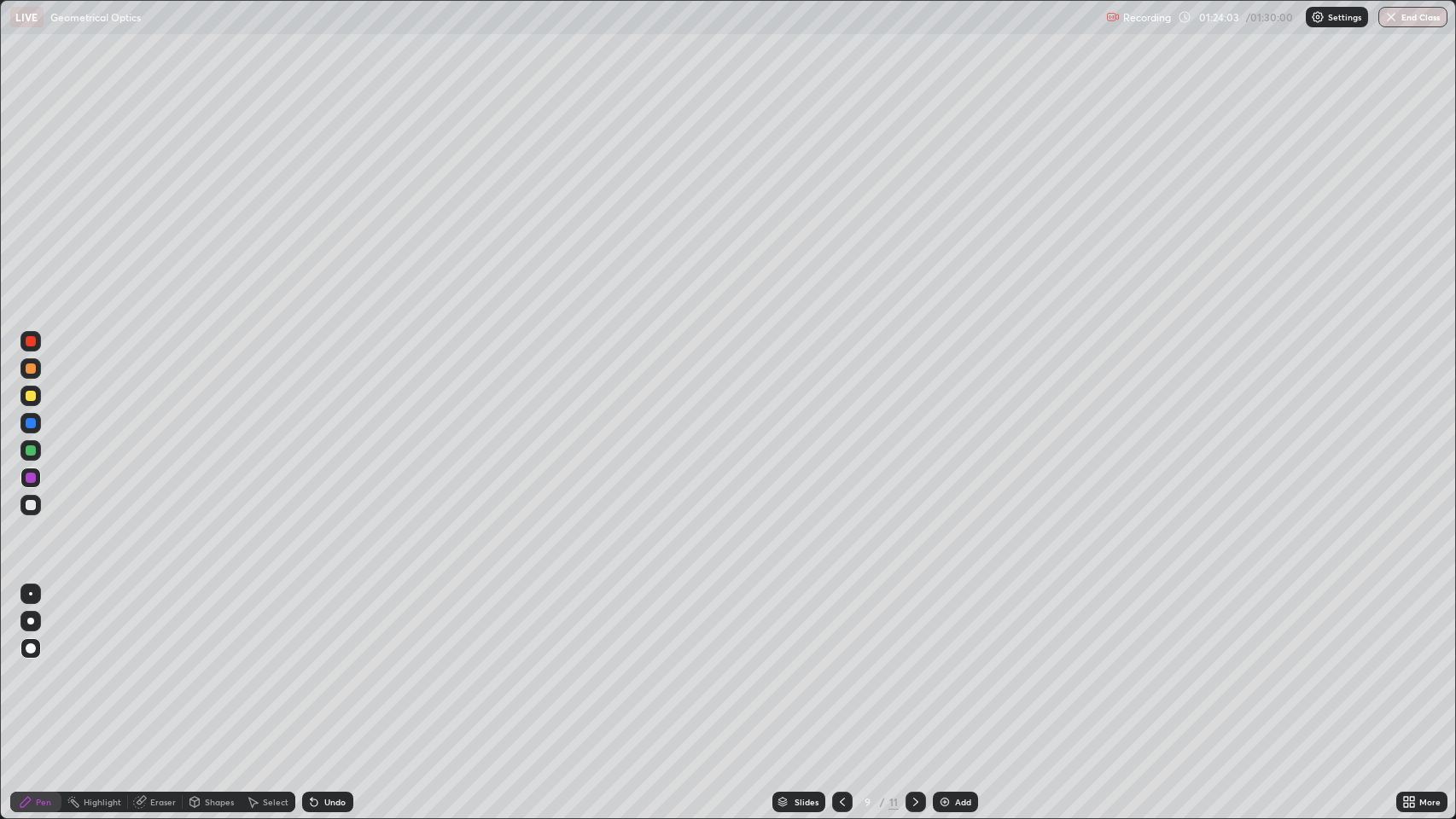
click at [914, 664] on icon at bounding box center [915, 802] width 13 height 13
click at [913, 664] on icon at bounding box center [915, 802] width 13 height 13
click at [914, 664] on icon at bounding box center [915, 802] width 13 height 13
click at [837, 664] on icon at bounding box center [842, 802] width 13 height 13
click at [842, 664] on icon at bounding box center [842, 802] width 13 height 13
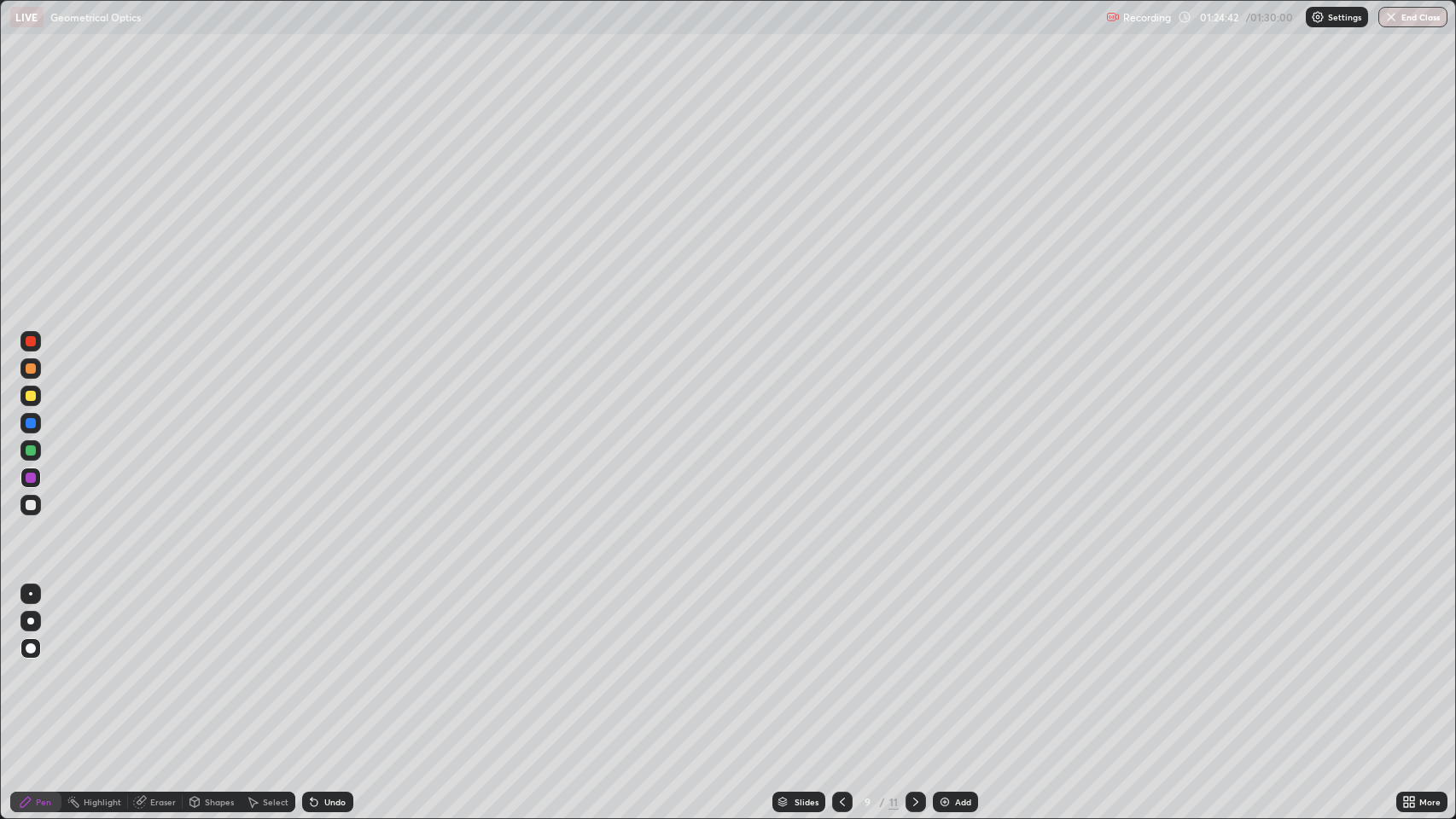
click at [837, 664] on icon at bounding box center [842, 802] width 13 height 13
click at [840, 664] on icon at bounding box center [842, 802] width 13 height 13
click at [841, 664] on icon at bounding box center [842, 802] width 13 height 13
click at [840, 664] on icon at bounding box center [842, 802] width 13 height 13
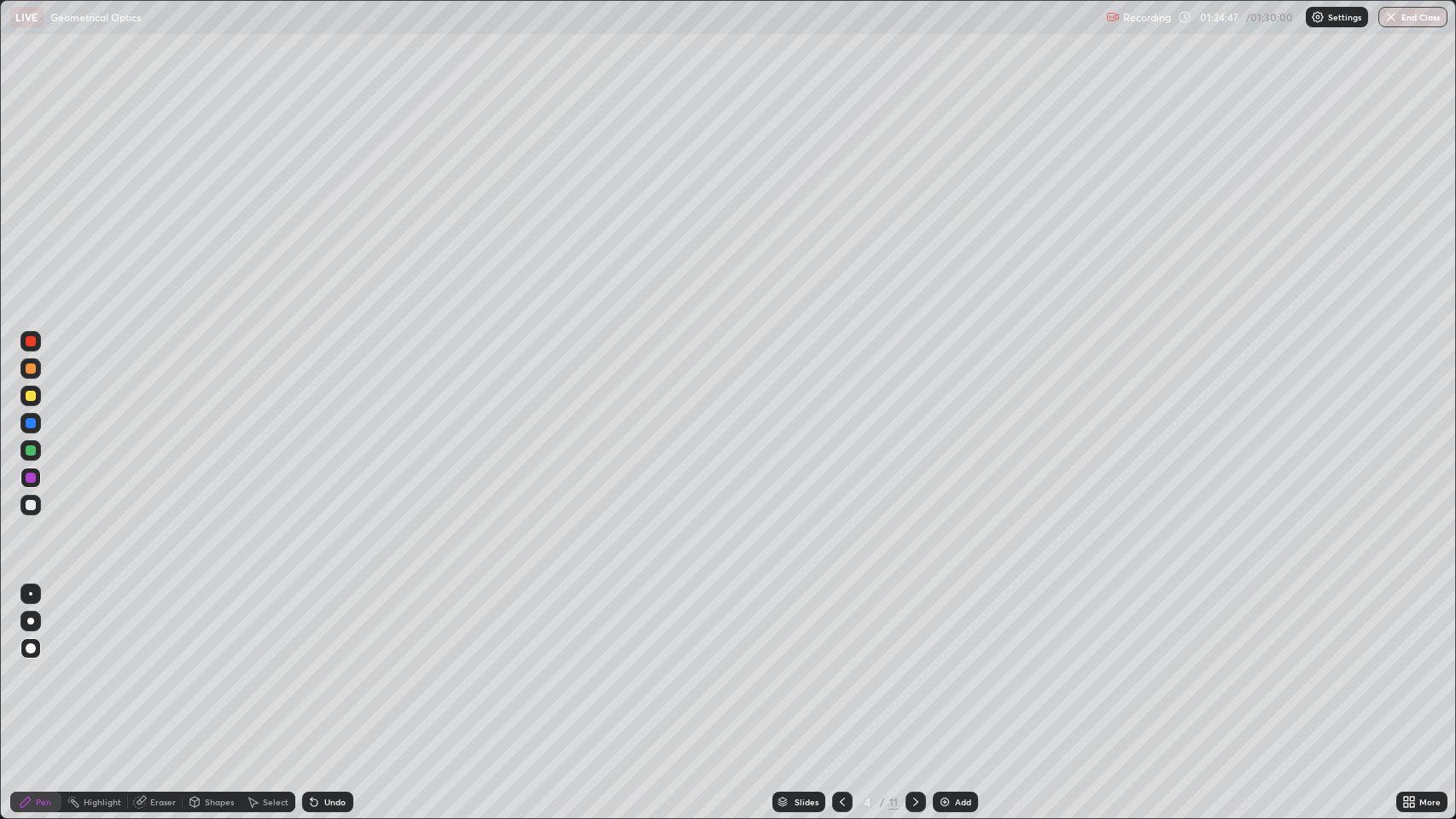
click at [841, 664] on icon at bounding box center [842, 802] width 13 height 13
click at [311, 664] on icon at bounding box center [314, 802] width 7 height 7
click at [1393, 20] on img "button" at bounding box center [1391, 17] width 13 height 13
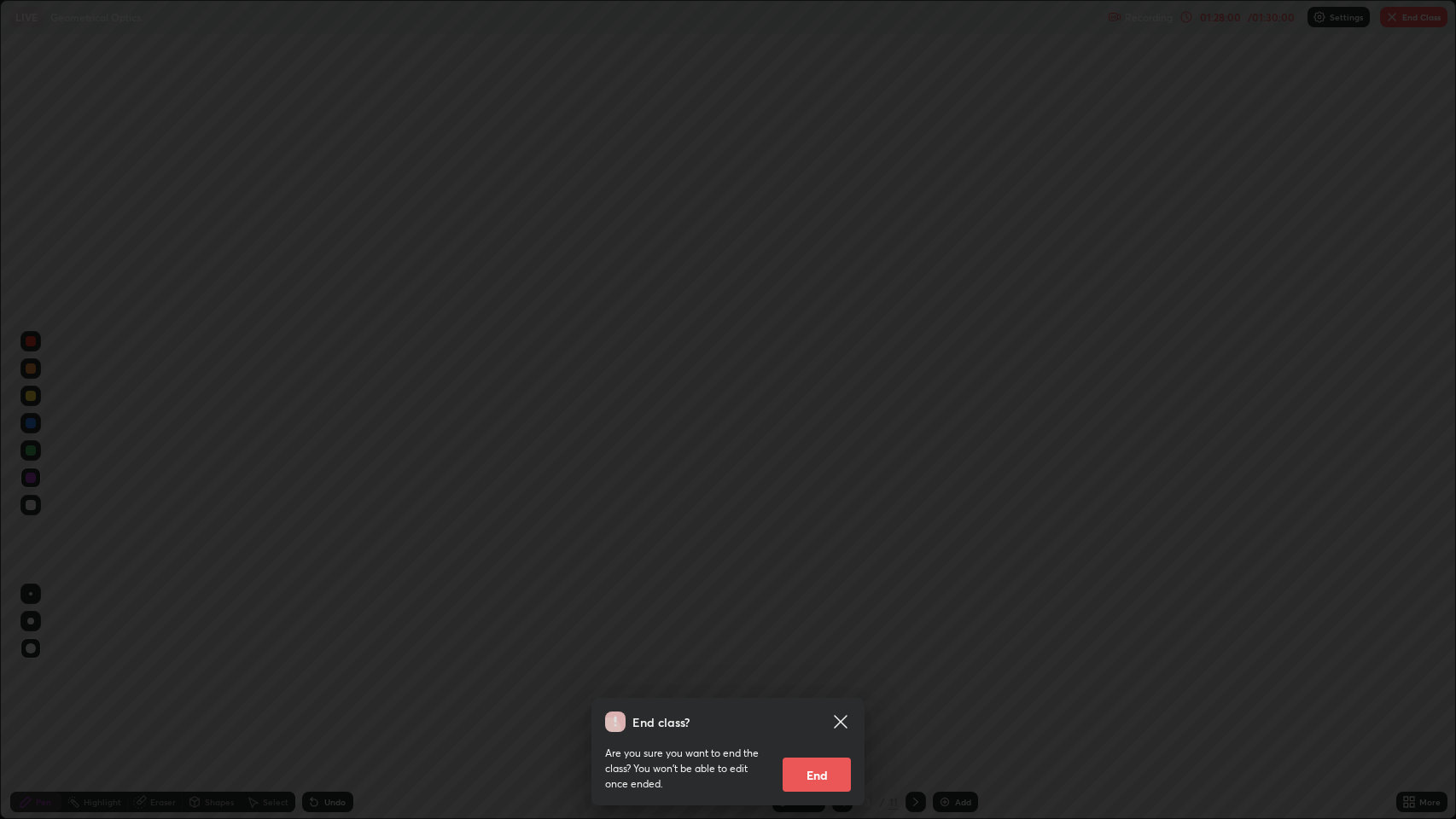
click at [816, 664] on button "End" at bounding box center [815, 774] width 68 height 34
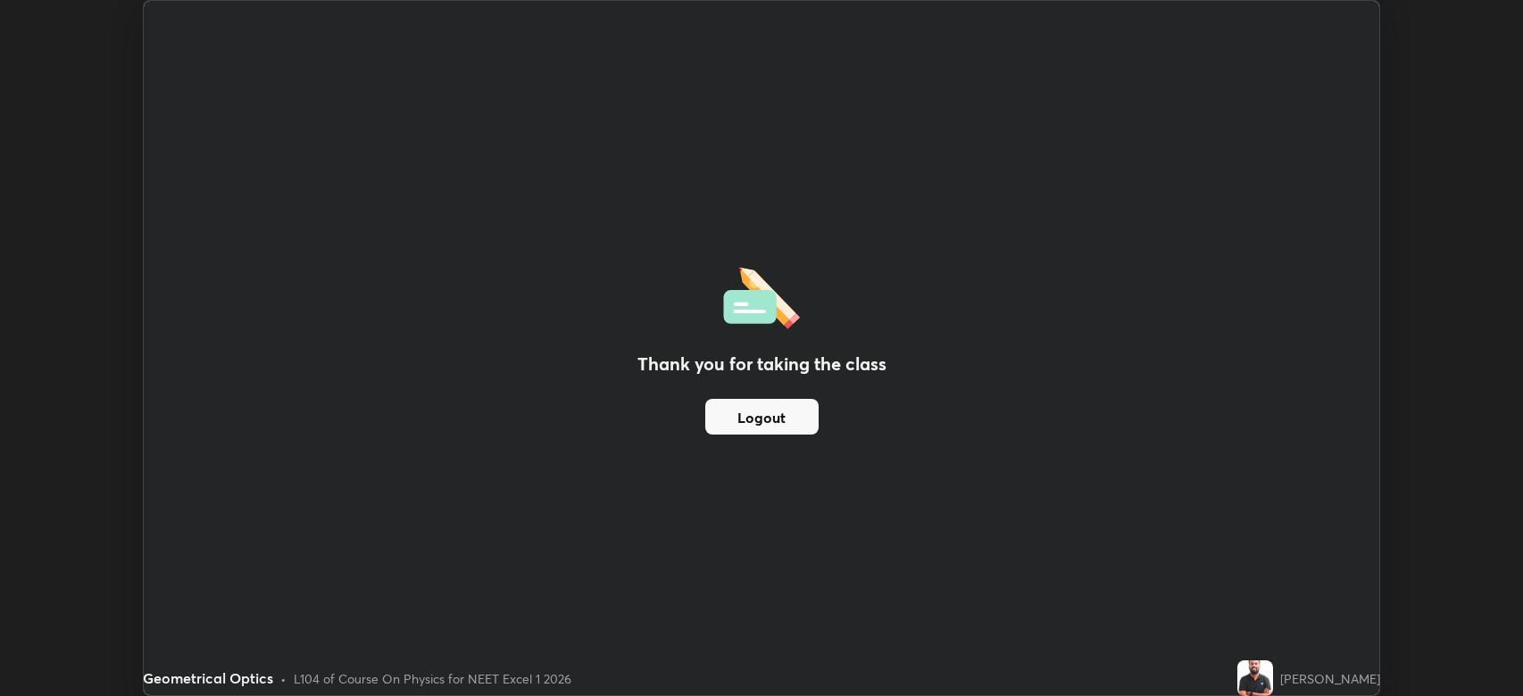
scroll to position [88549, 87722]
